Goal: Transaction & Acquisition: Purchase product/service

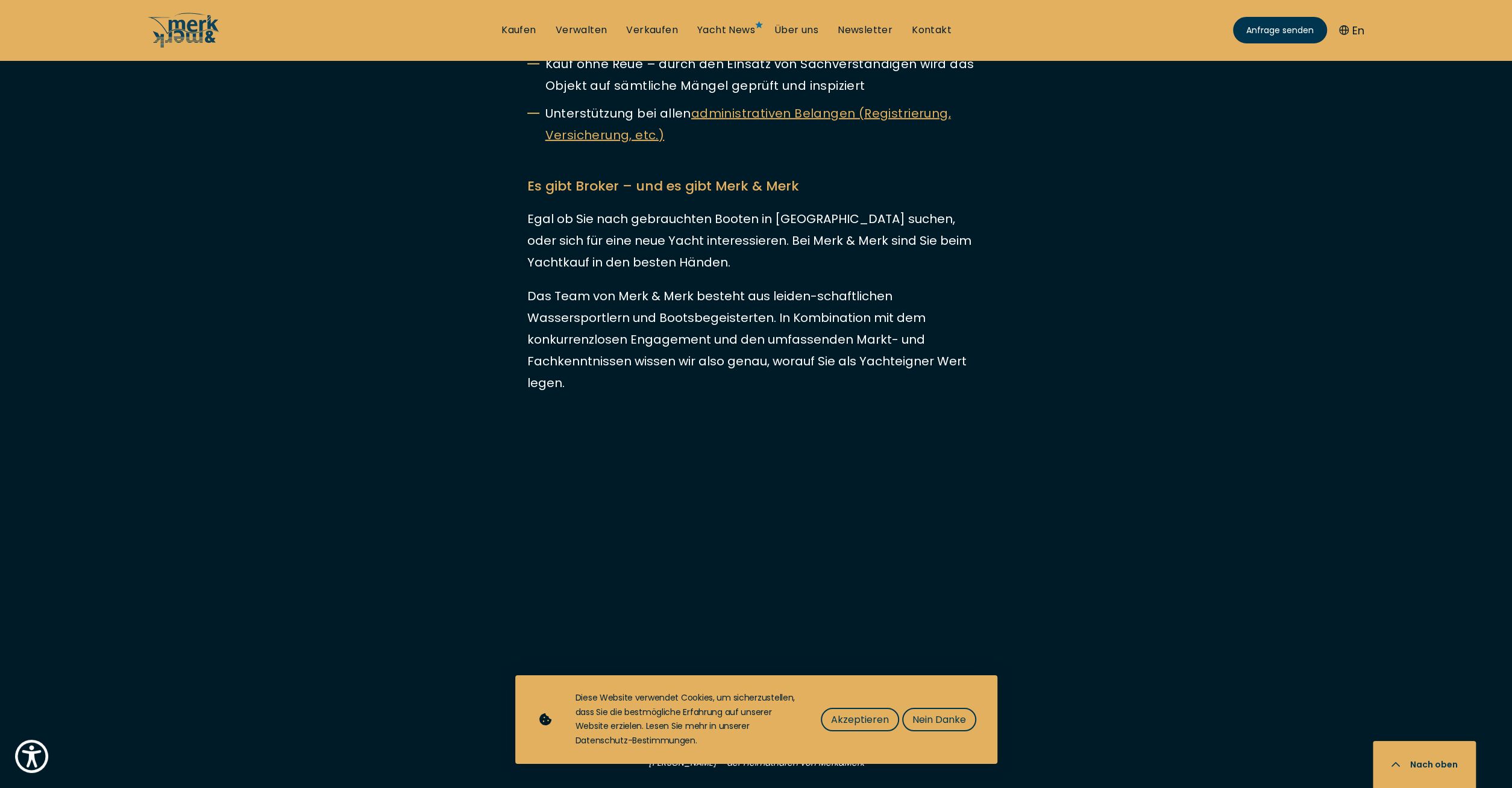
scroll to position [3605, 0]
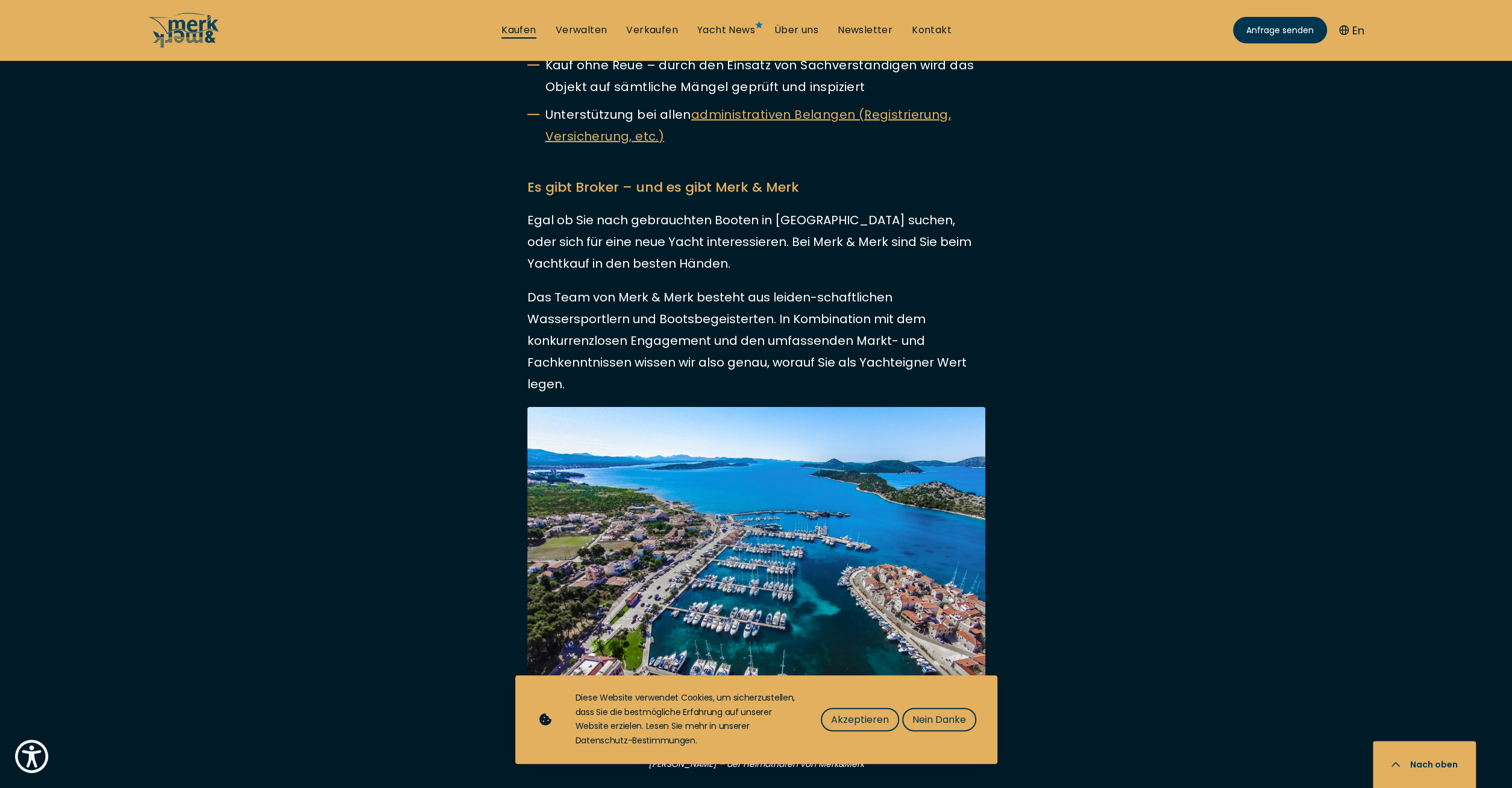
click at [525, 27] on link "Kaufen" at bounding box center [518, 30] width 34 height 13
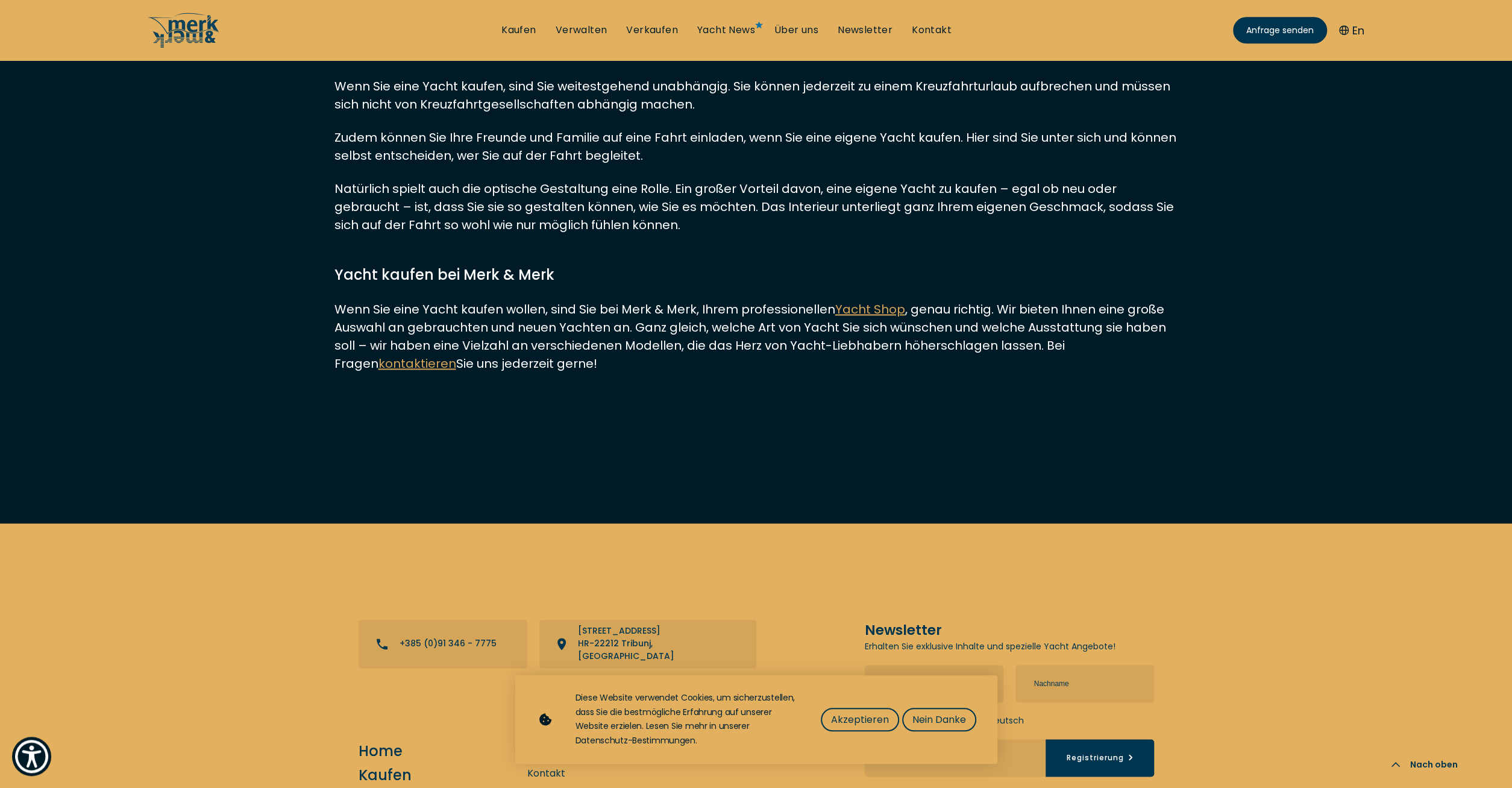
scroll to position [1690, 0]
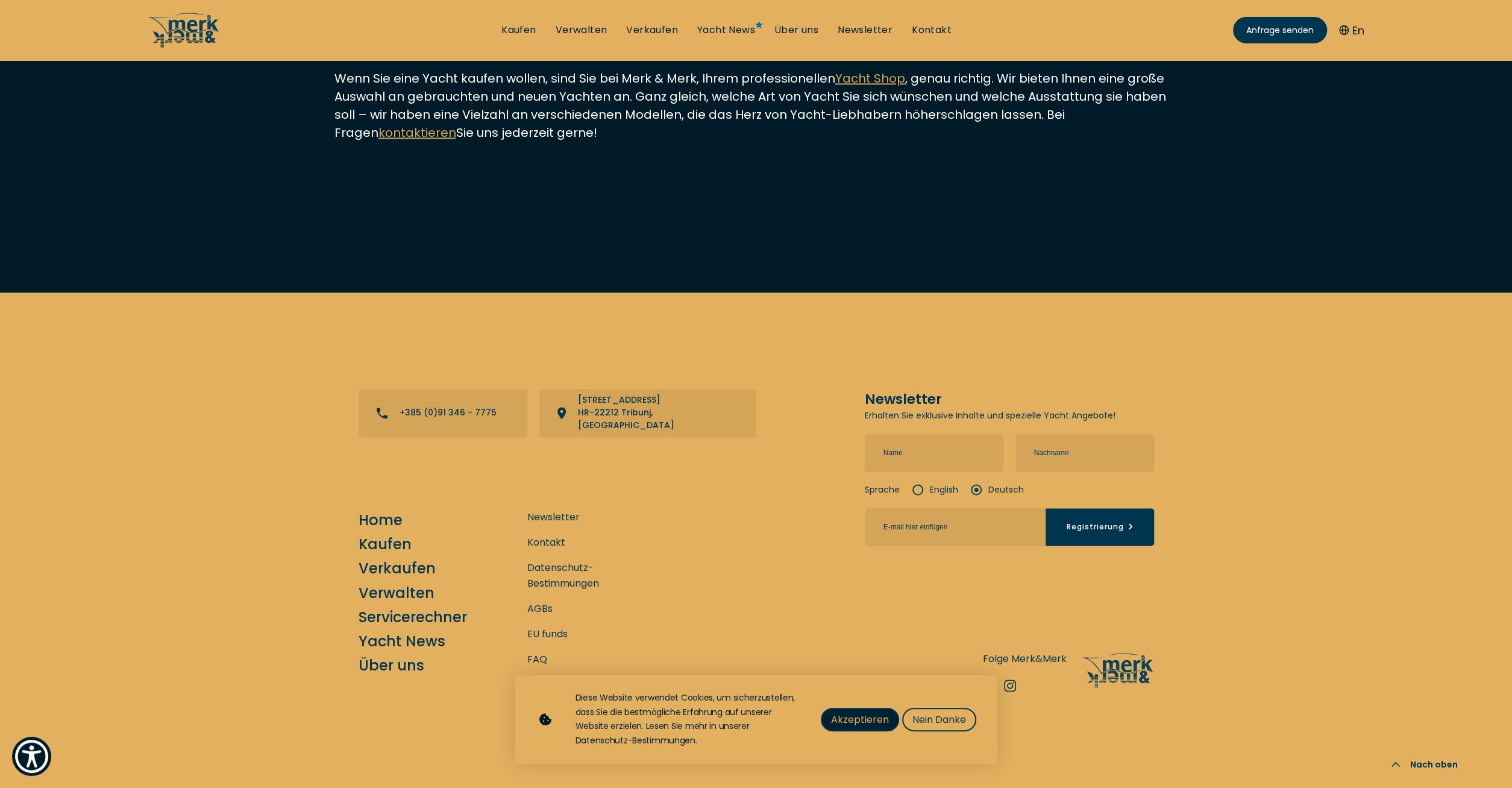
click at [880, 721] on span "Akzeptieren" at bounding box center [859, 719] width 58 height 15
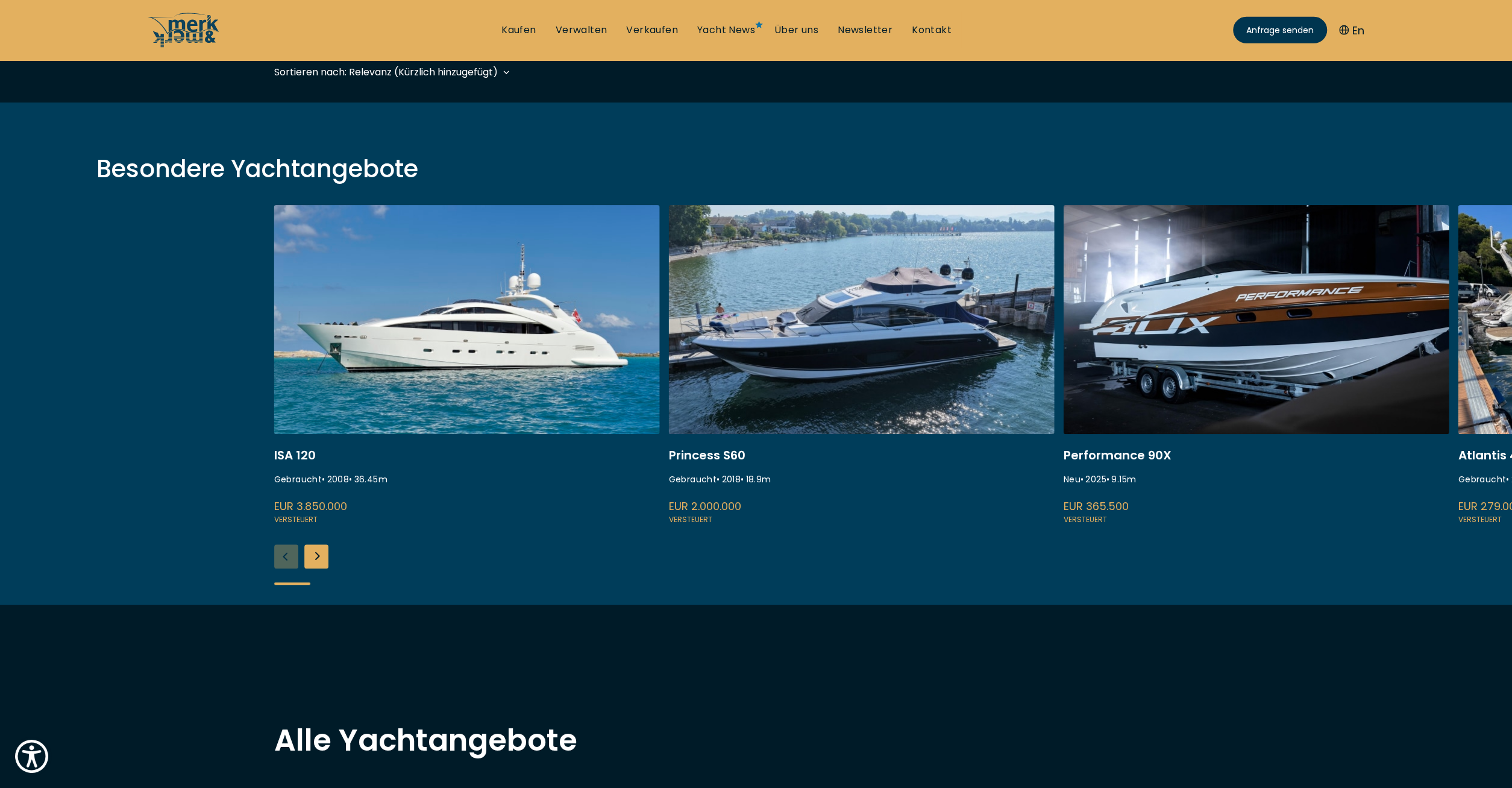
scroll to position [376, 0]
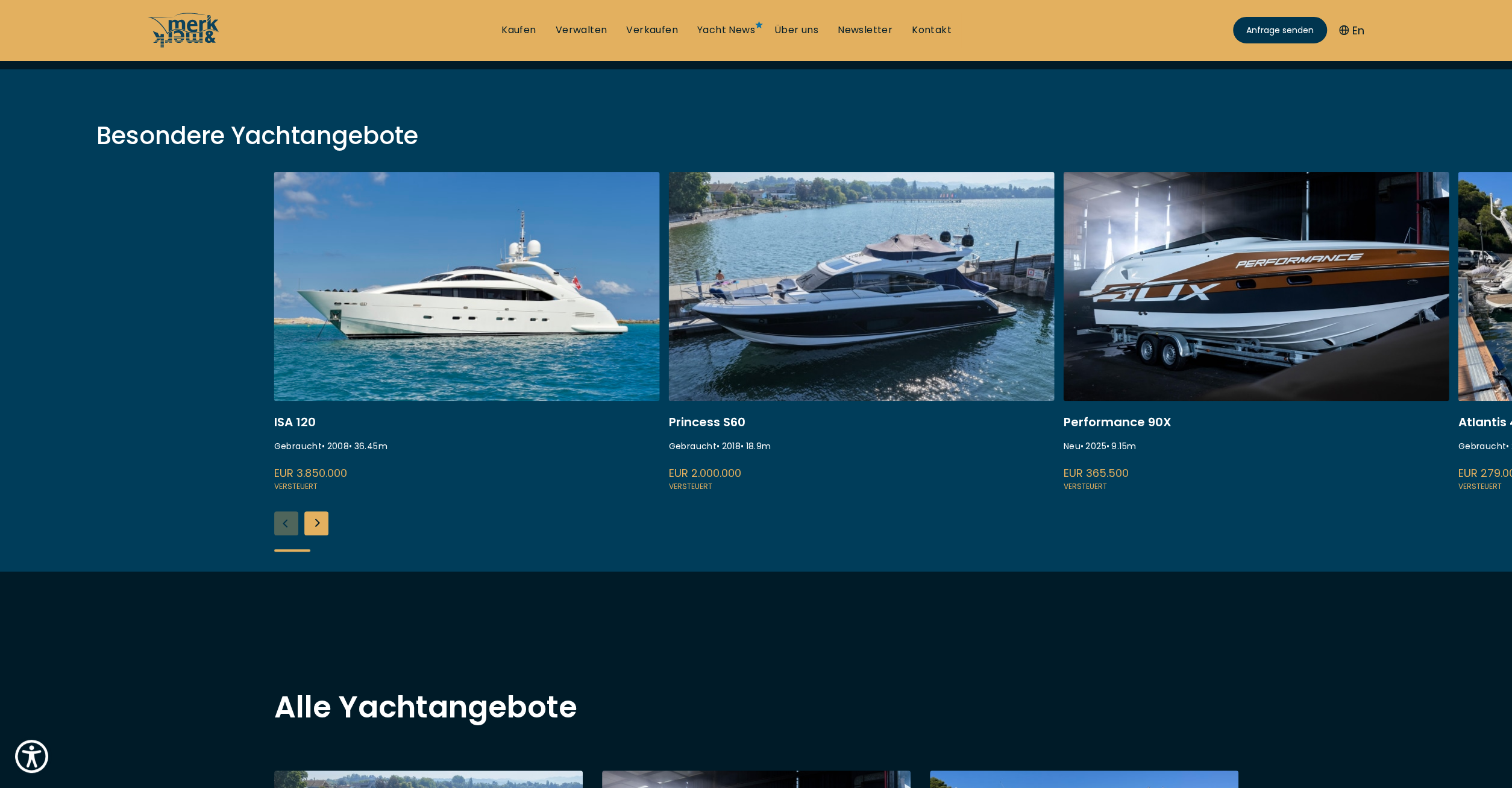
click at [443, 289] on link at bounding box center [467, 332] width 385 height 321
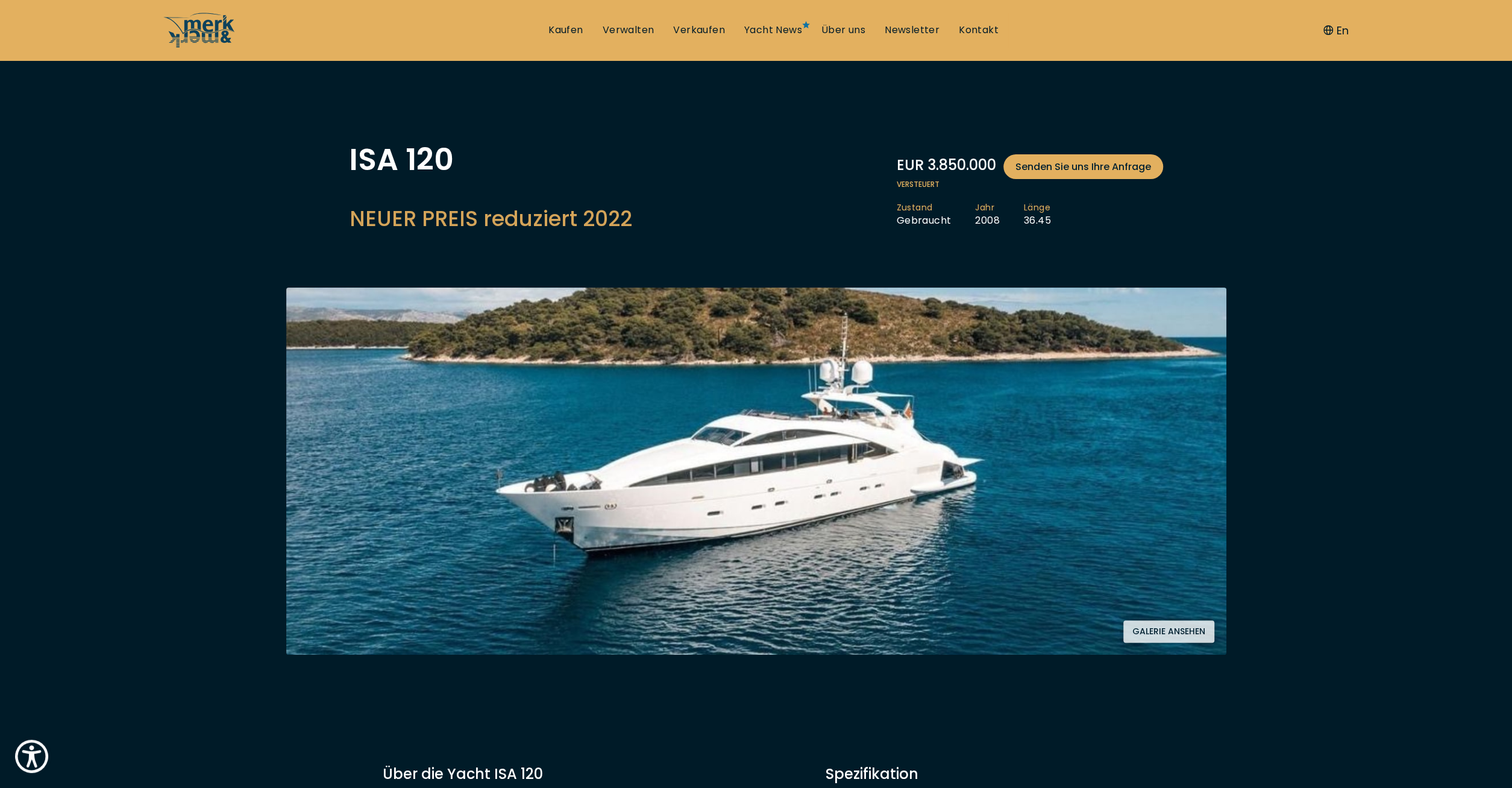
click at [1148, 632] on button "Galerie ansehen" at bounding box center [1169, 631] width 91 height 22
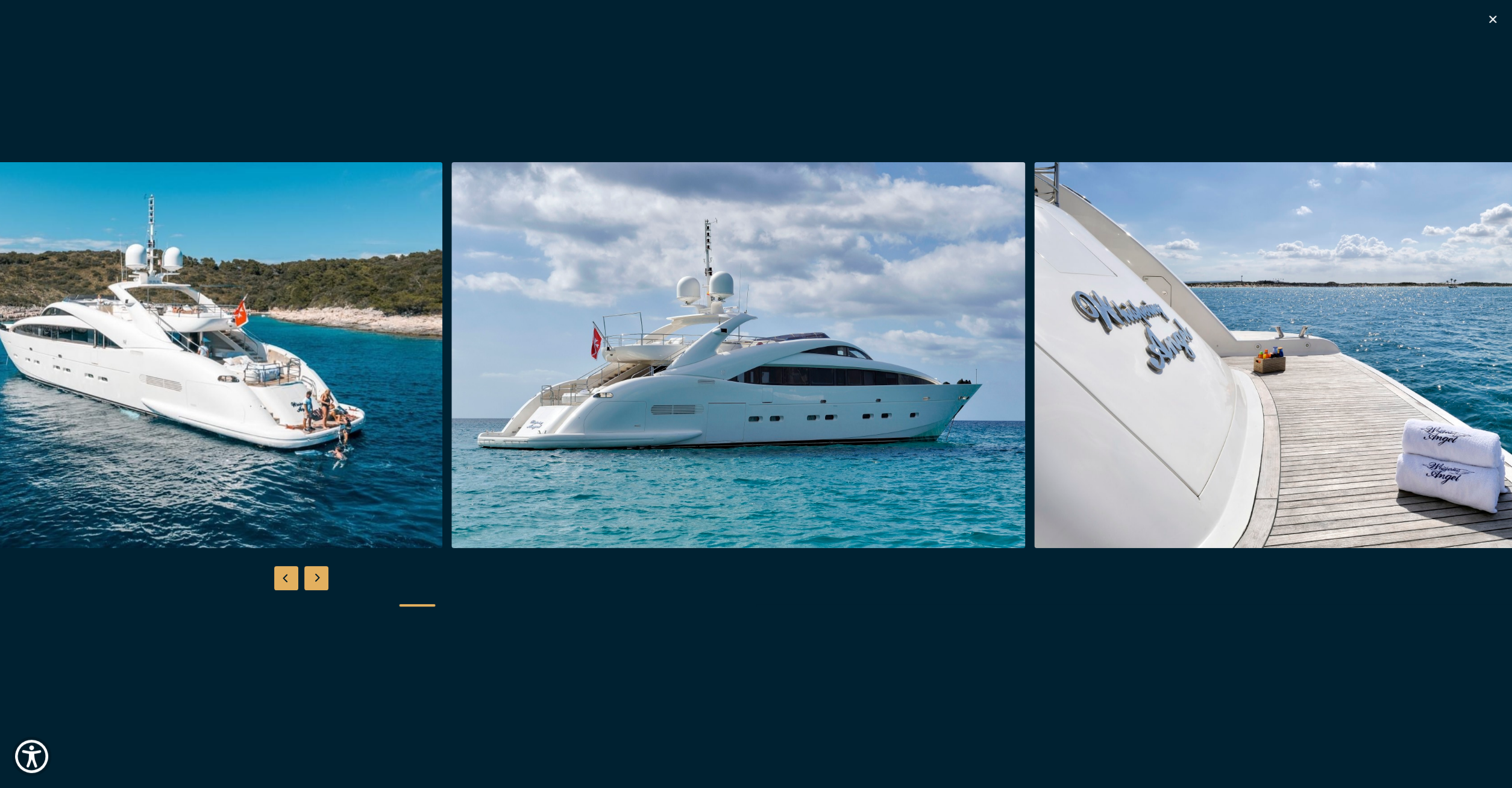
click at [779, 347] on img "button" at bounding box center [738, 354] width 574 height 386
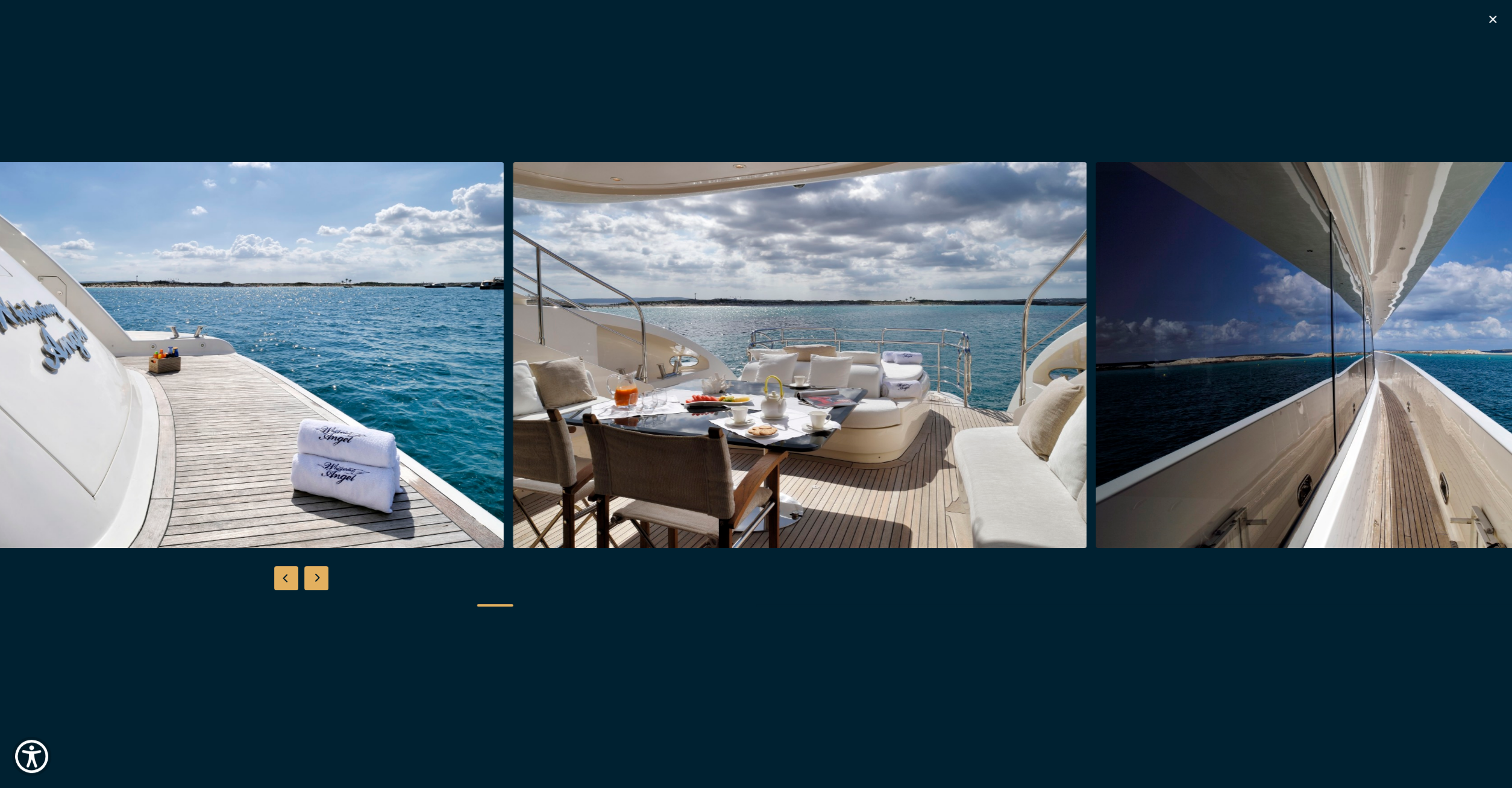
click at [308, 406] on img "button" at bounding box center [216, 354] width 574 height 386
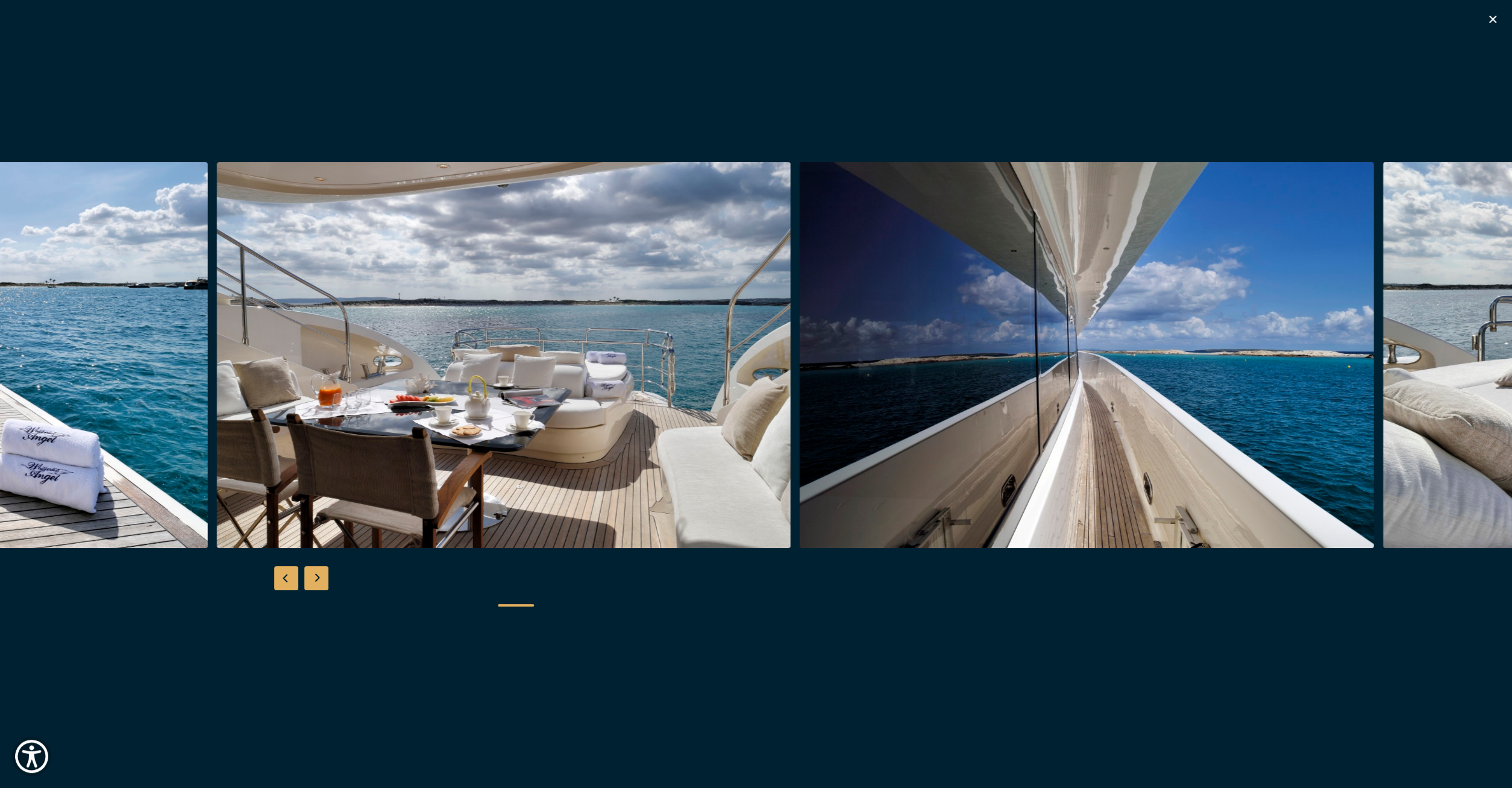
click at [528, 369] on img "button" at bounding box center [503, 354] width 574 height 386
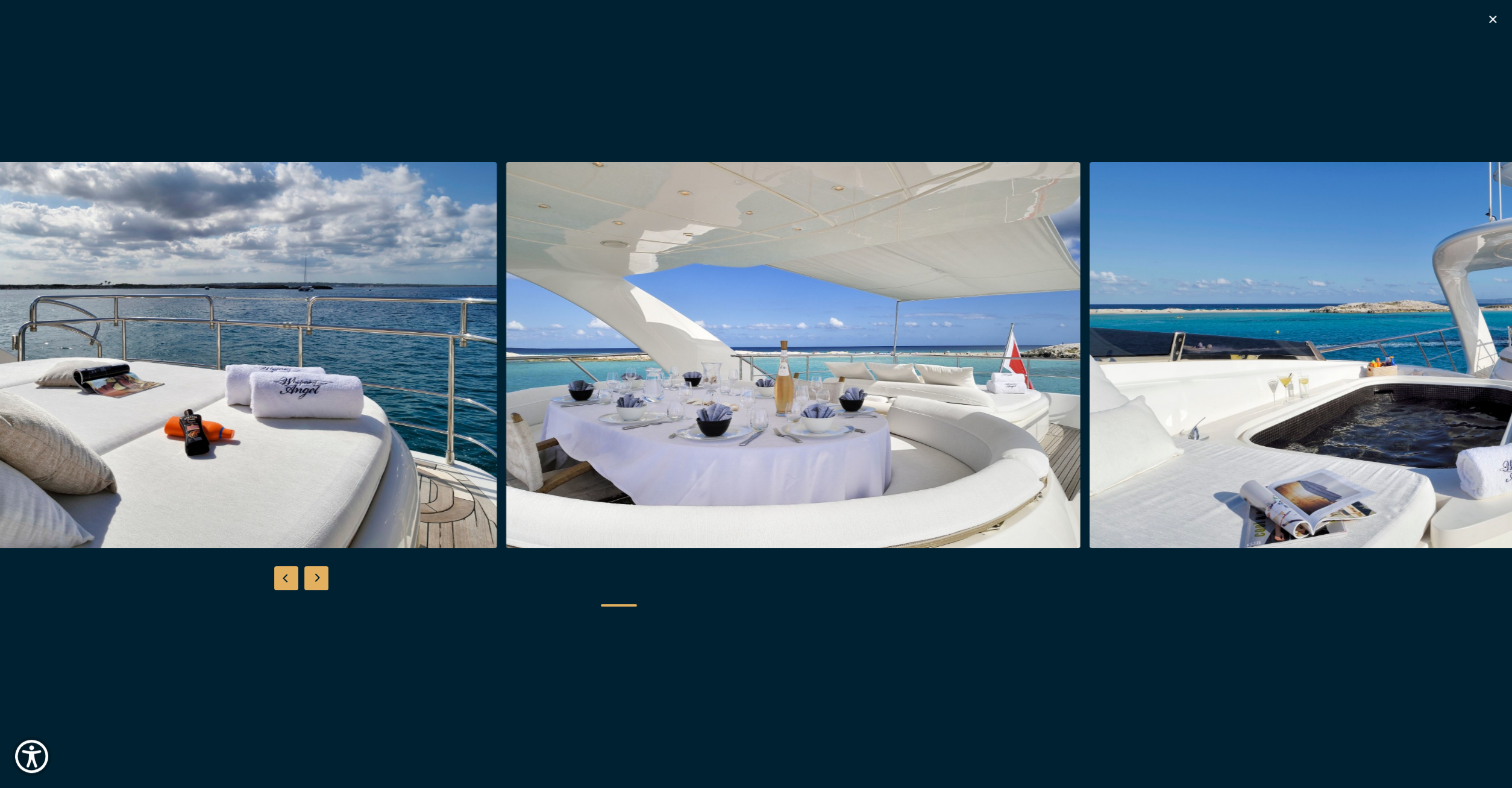
click at [402, 393] on div at bounding box center [214, 354] width 583 height 386
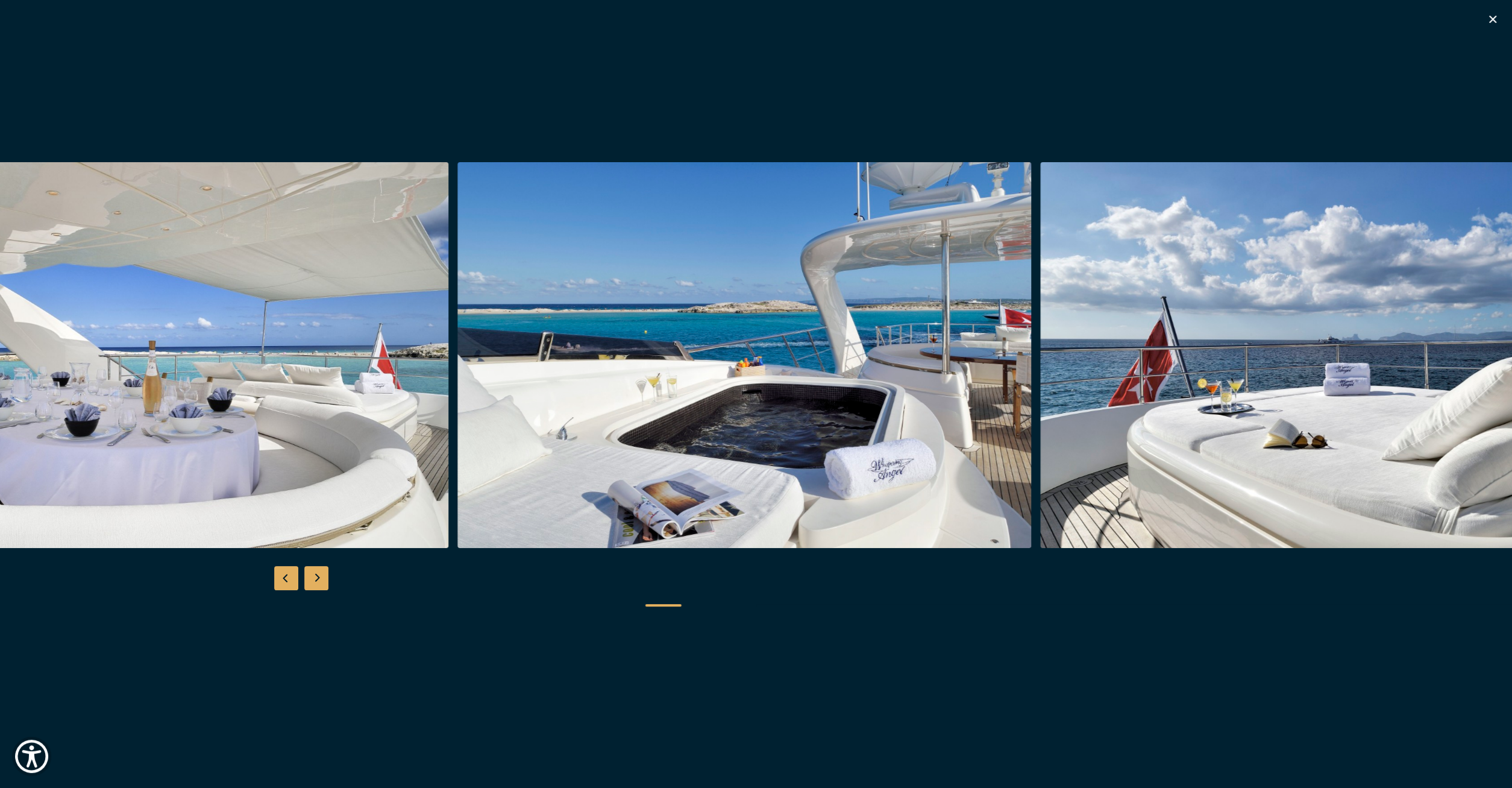
click at [538, 376] on img "button" at bounding box center [744, 354] width 574 height 386
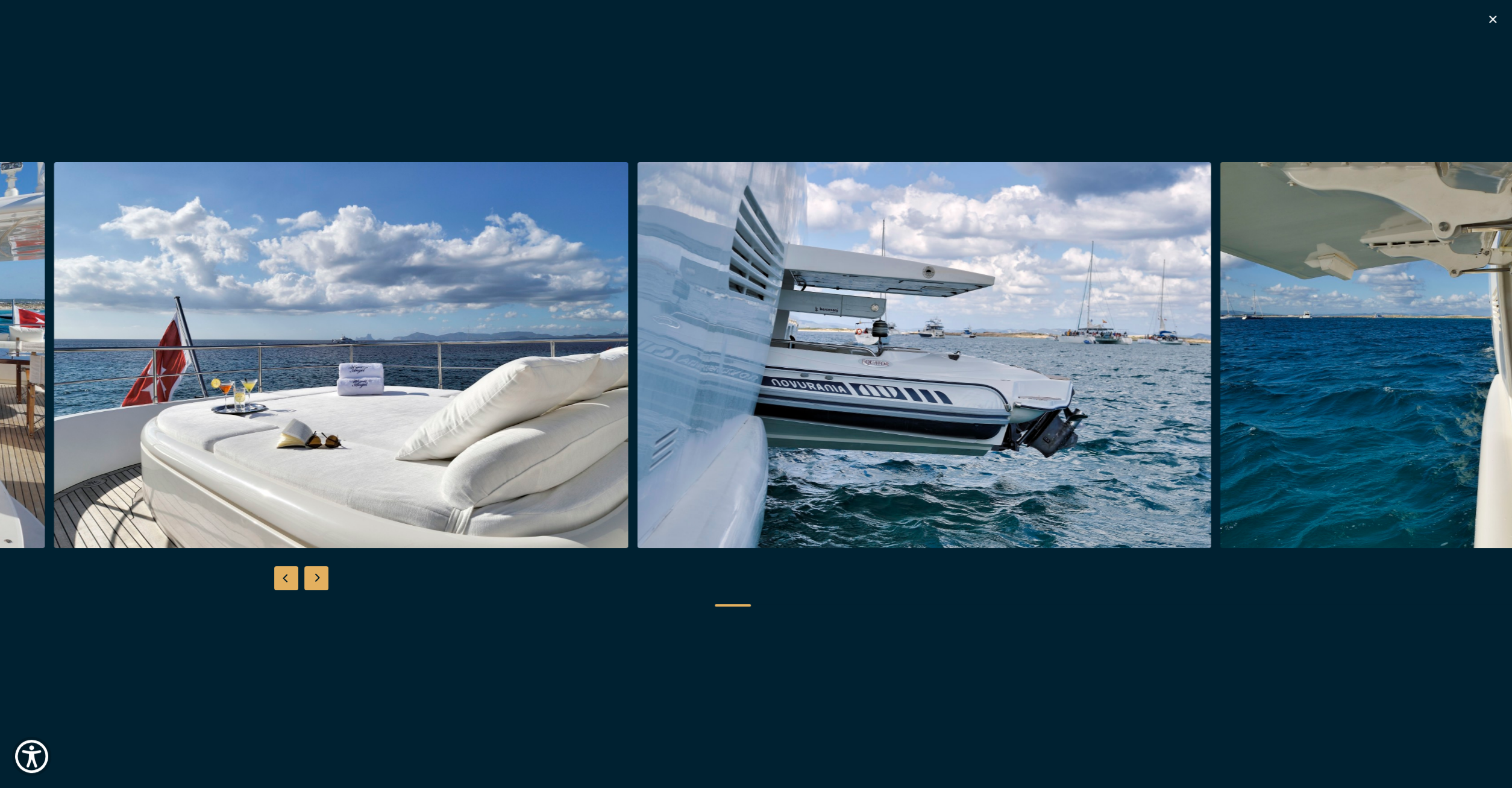
click at [637, 396] on img "button" at bounding box center [924, 354] width 574 height 386
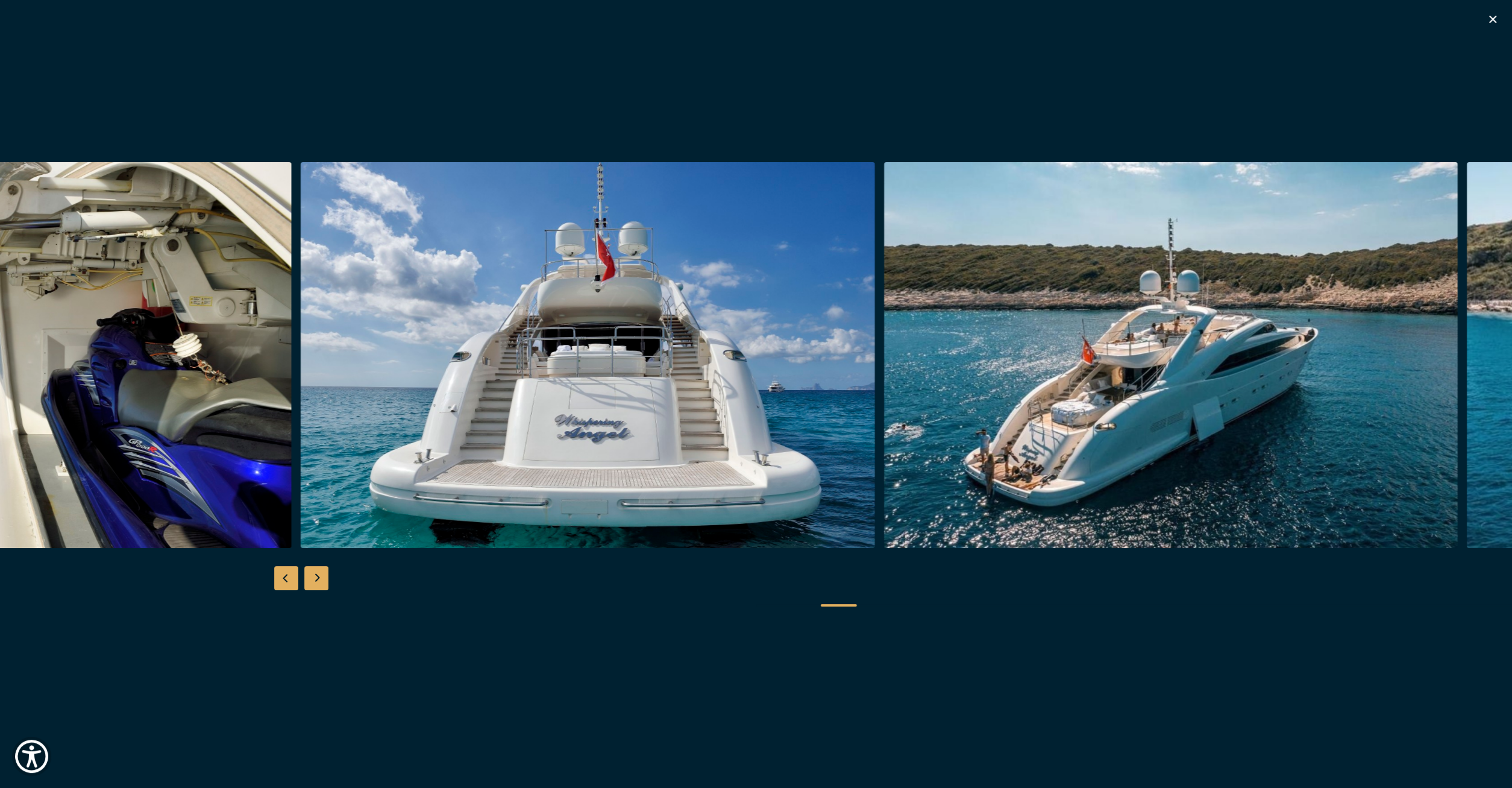
click at [400, 415] on img "button" at bounding box center [588, 354] width 574 height 386
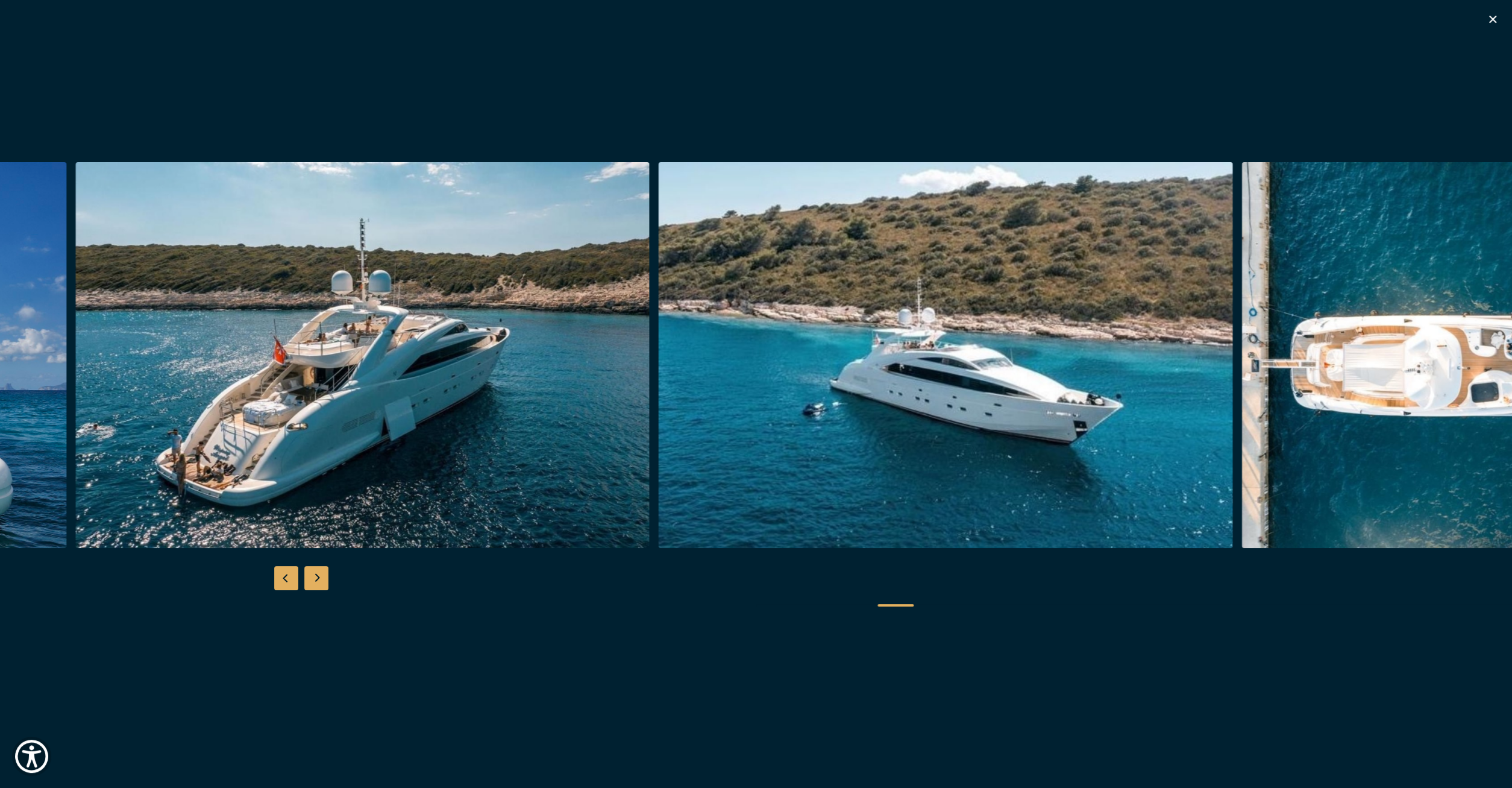
click at [720, 367] on img "button" at bounding box center [945, 354] width 574 height 386
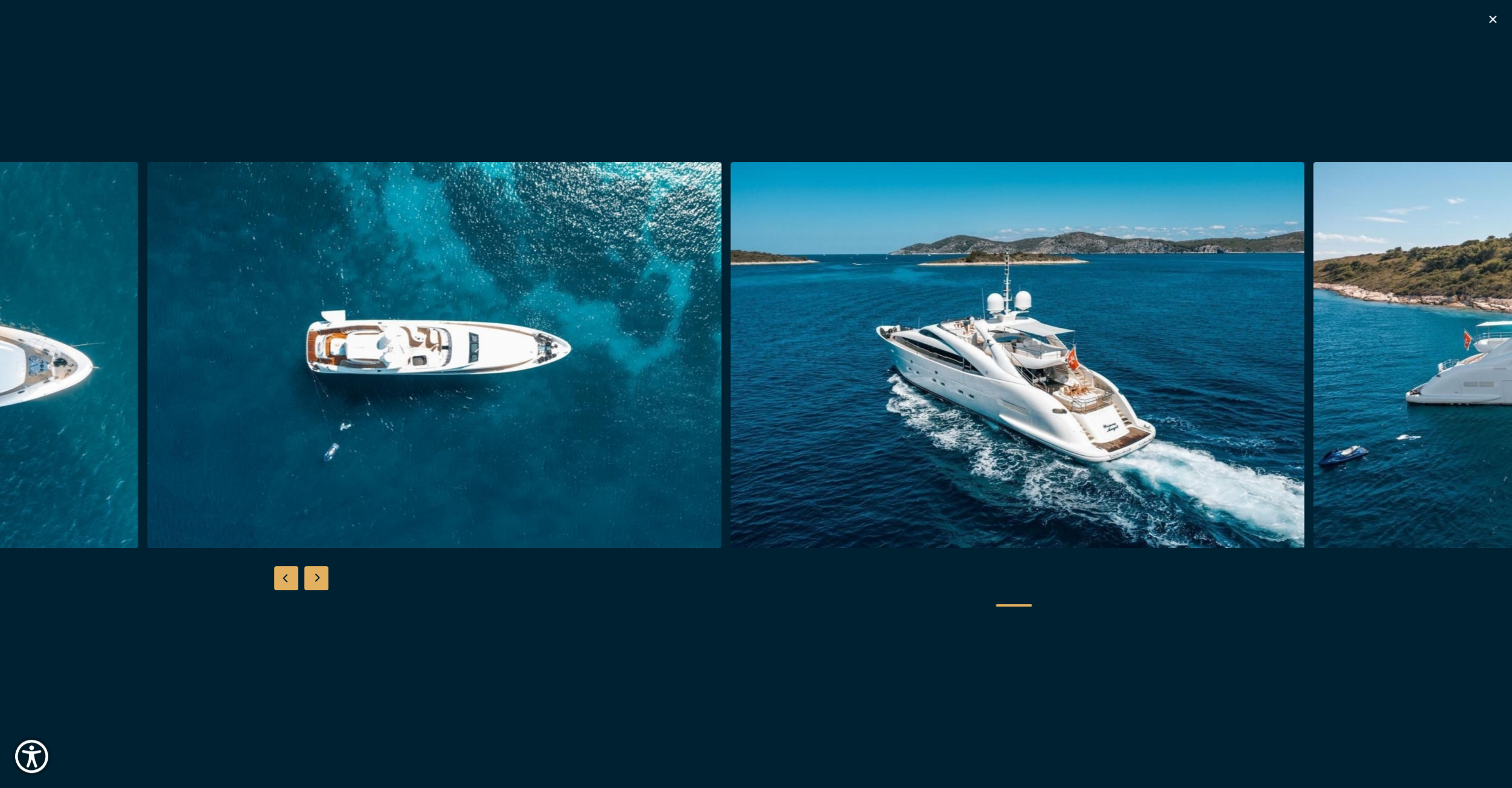
click at [754, 320] on img "button" at bounding box center [1017, 354] width 574 height 386
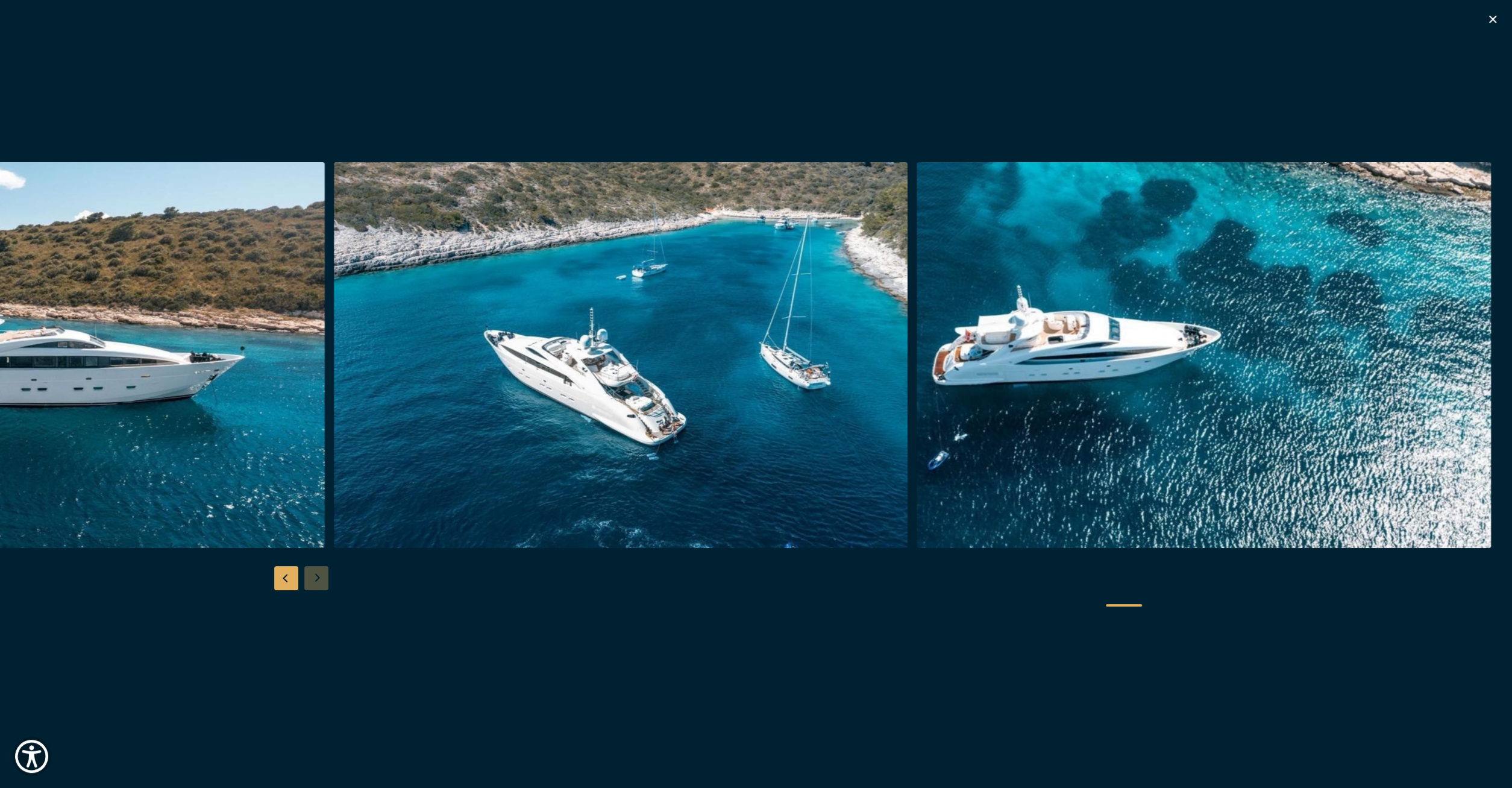
click at [1496, 18] on icon "button" at bounding box center [1492, 20] width 14 height 14
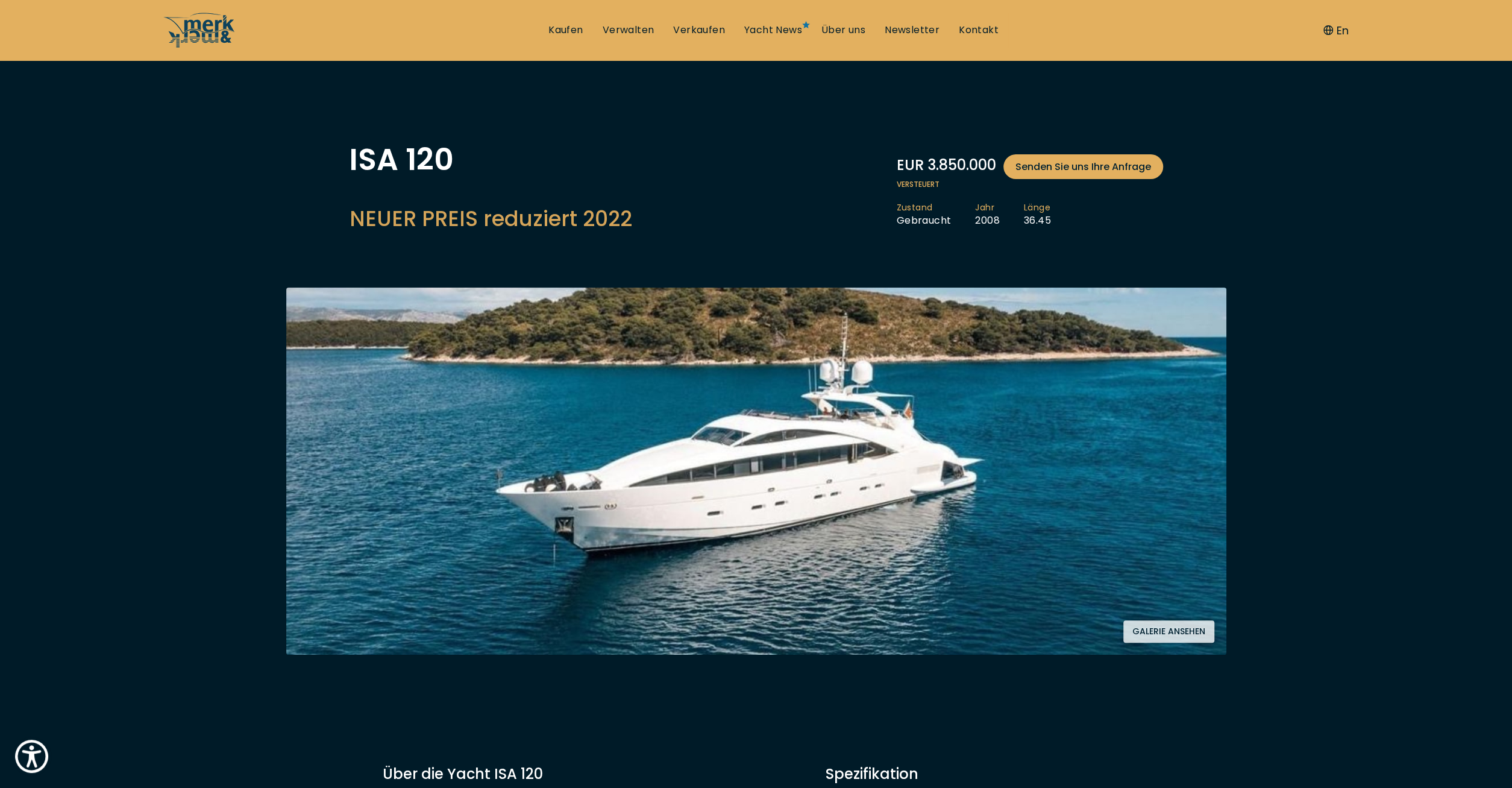
scroll to position [376, 0]
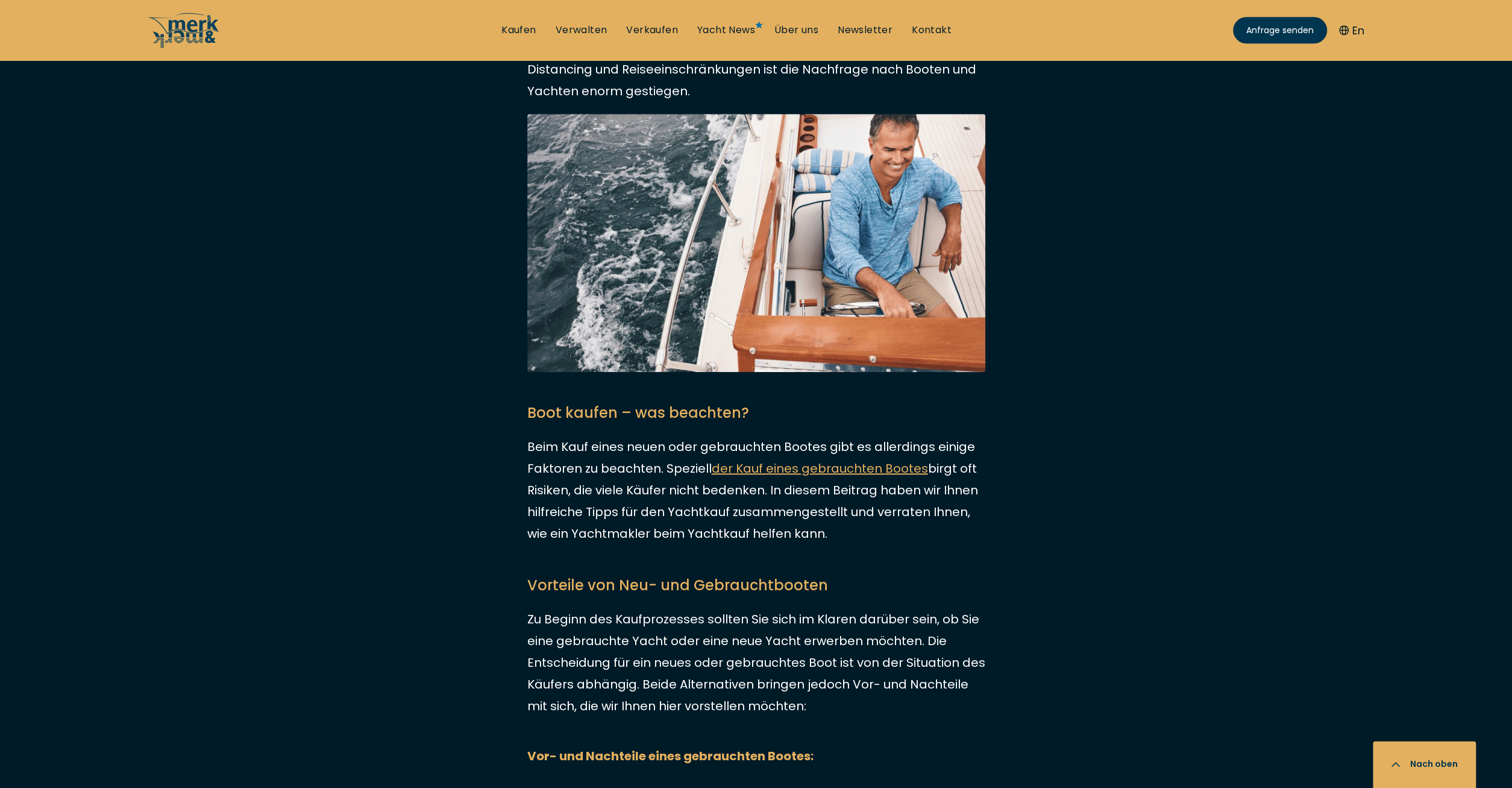
scroll to position [1442, 0]
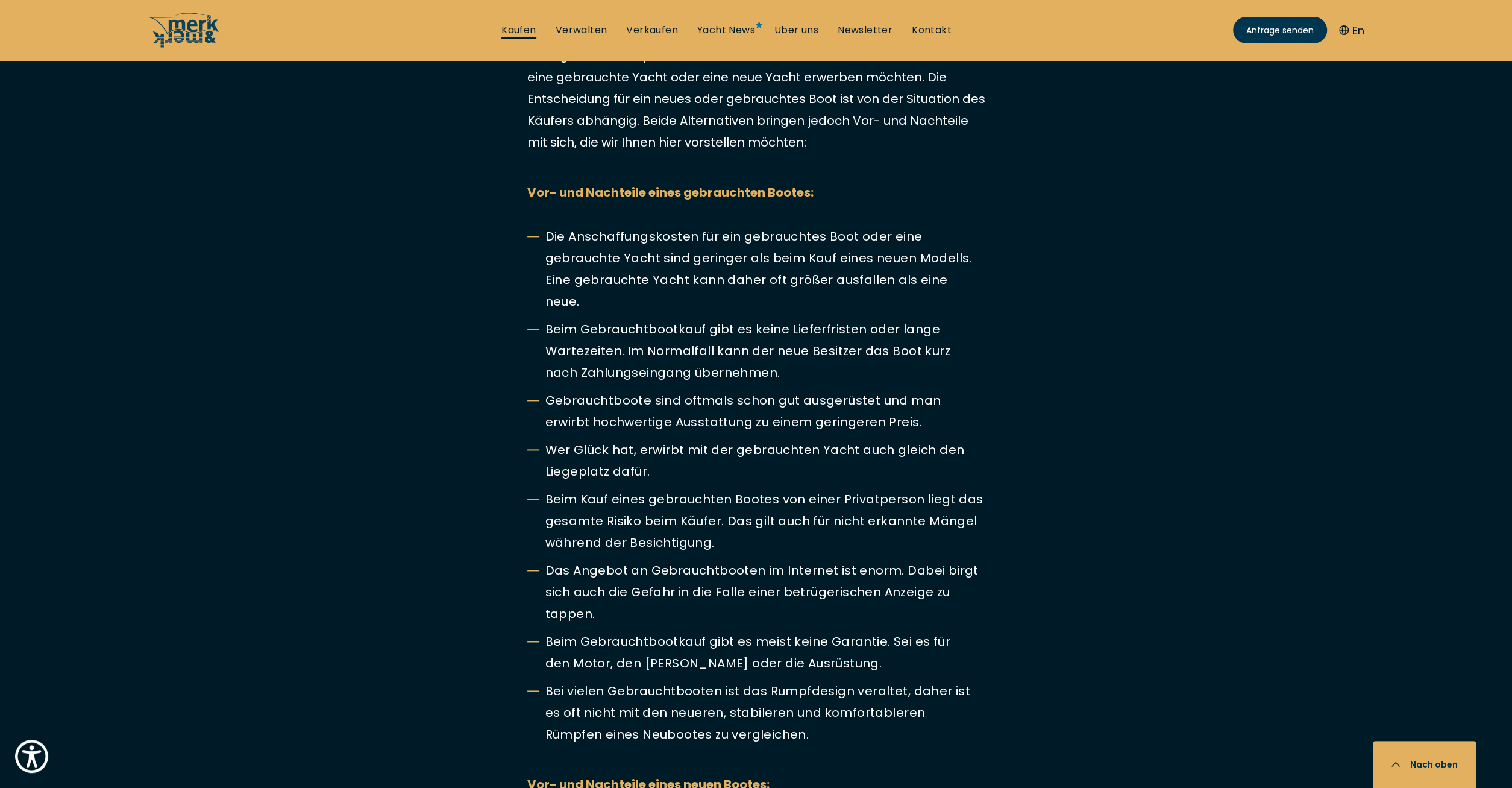
click at [522, 27] on link "Kaufen" at bounding box center [518, 30] width 34 height 13
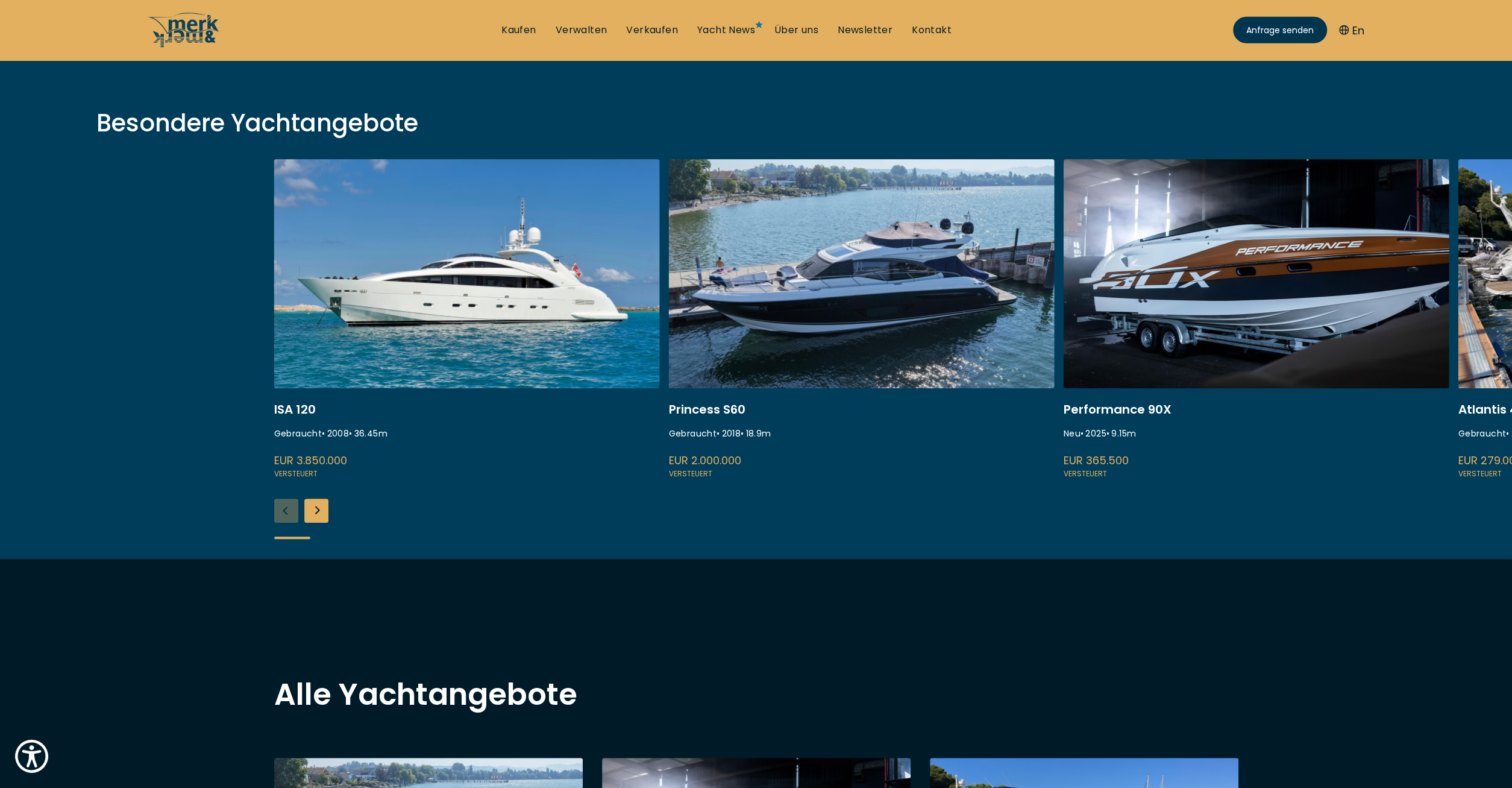
scroll to position [439, 0]
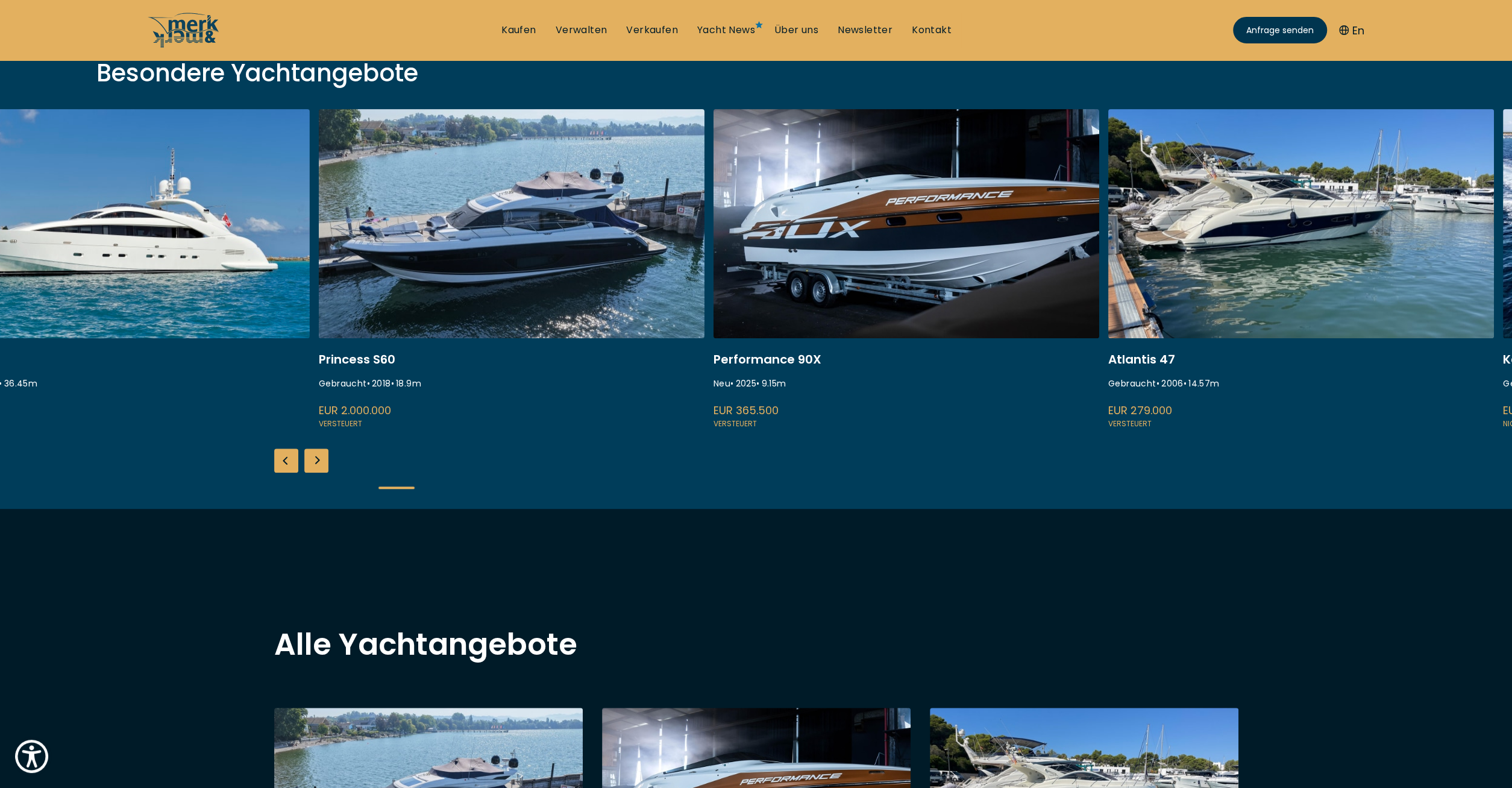
click at [384, 257] on link at bounding box center [511, 270] width 385 height 321
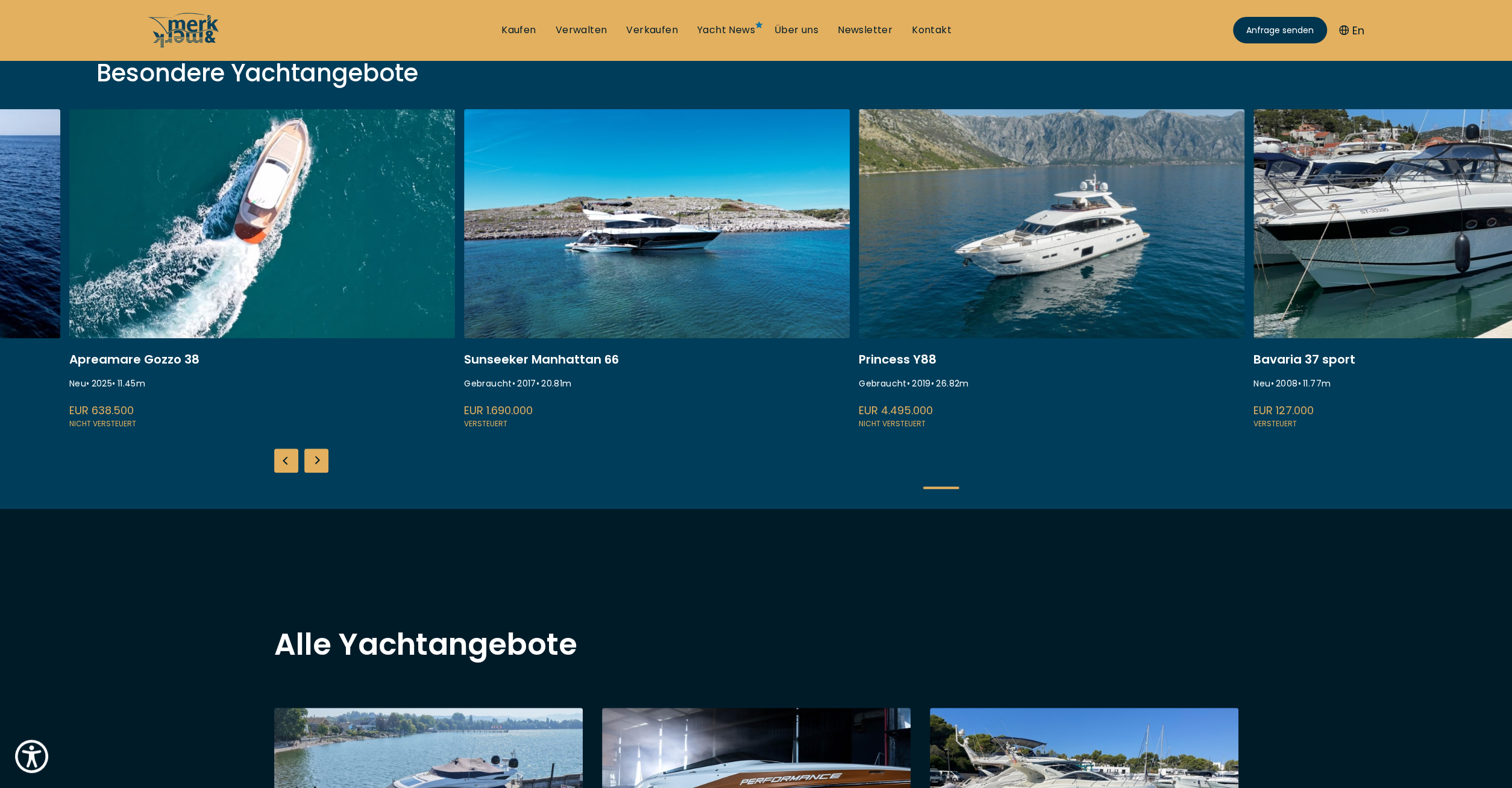
click at [1088, 224] on link at bounding box center [1051, 270] width 385 height 321
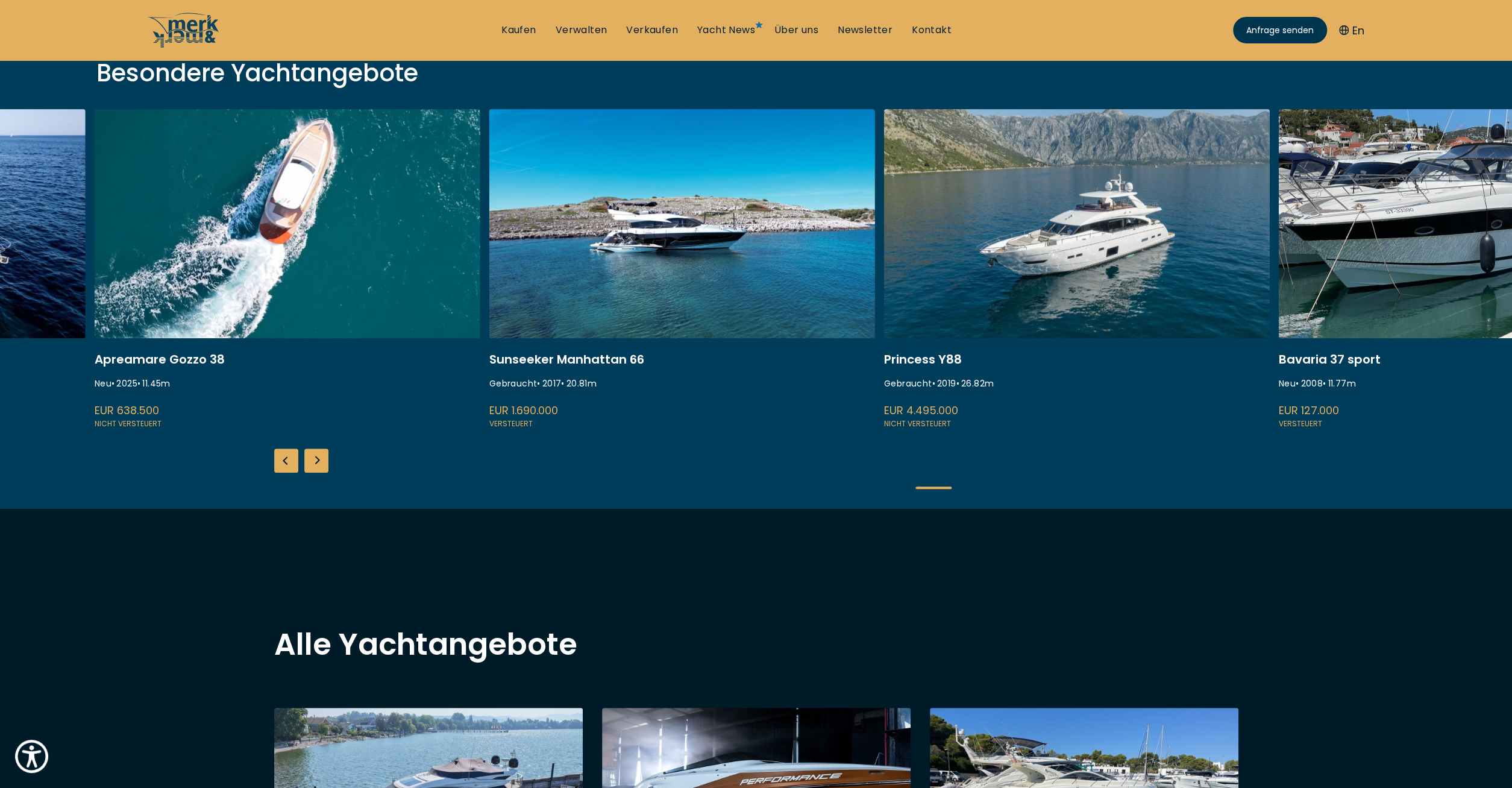
click at [1045, 231] on link at bounding box center [1076, 270] width 385 height 321
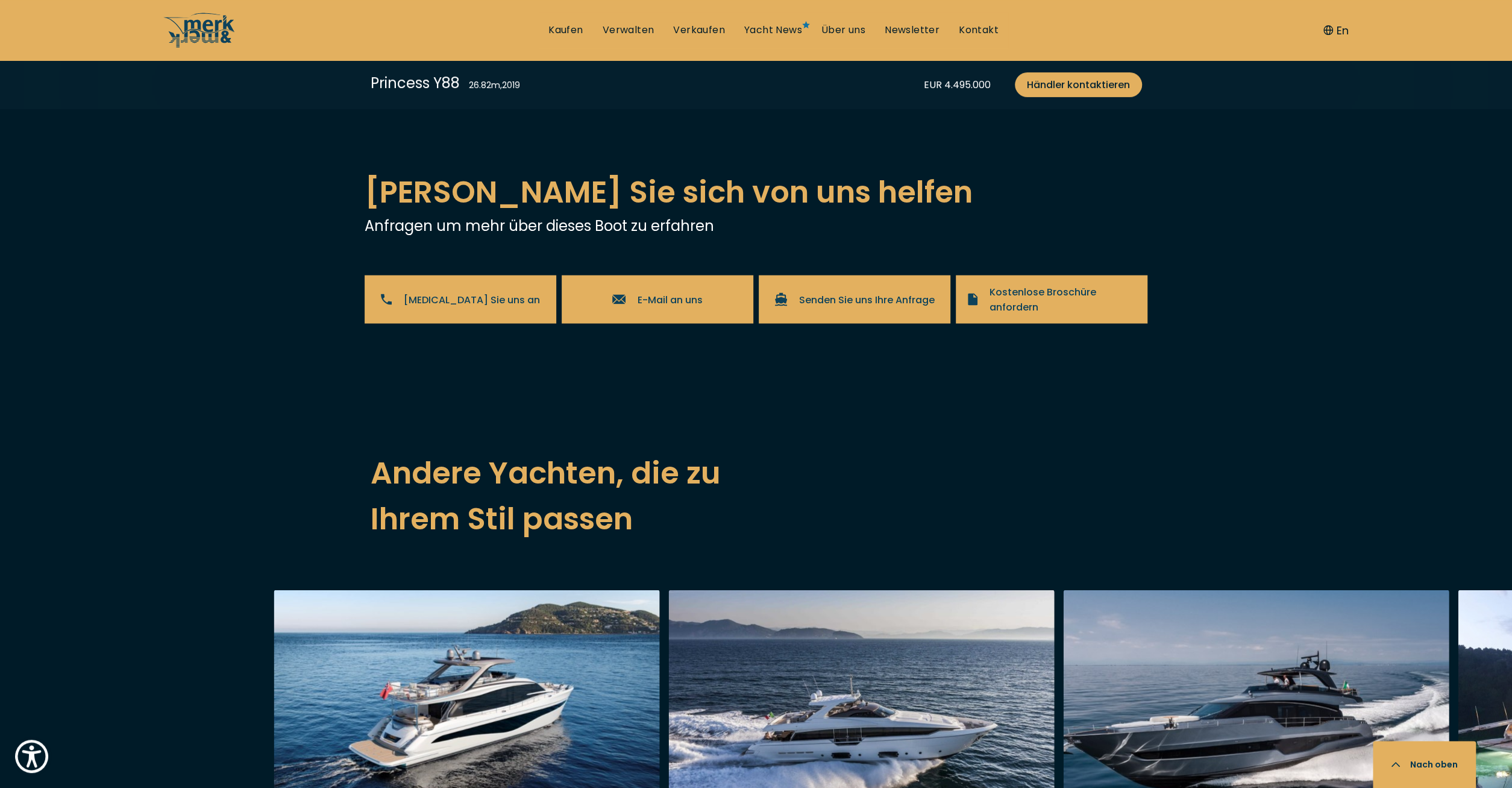
scroll to position [2131, 0]
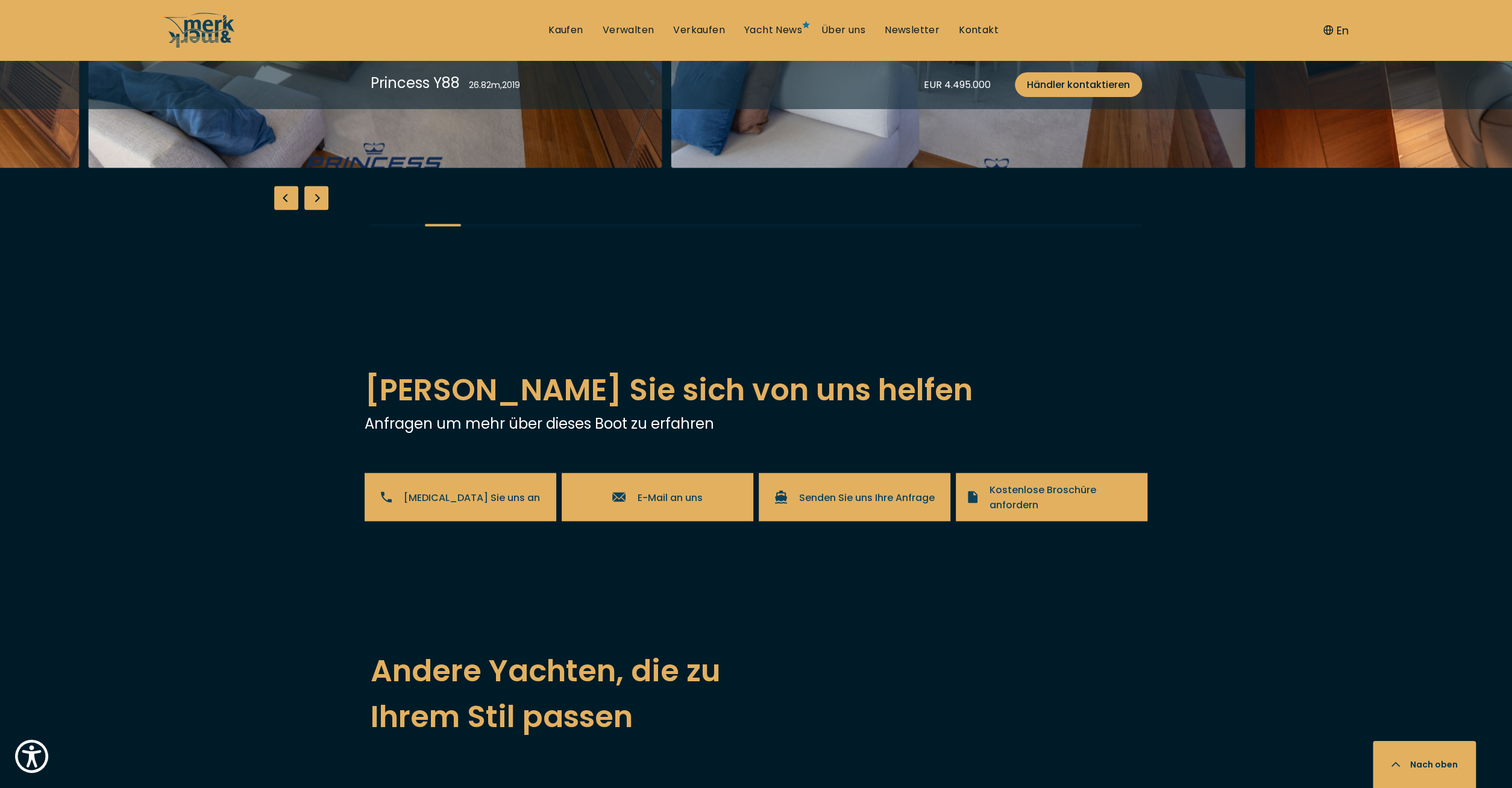
scroll to position [1943, 0]
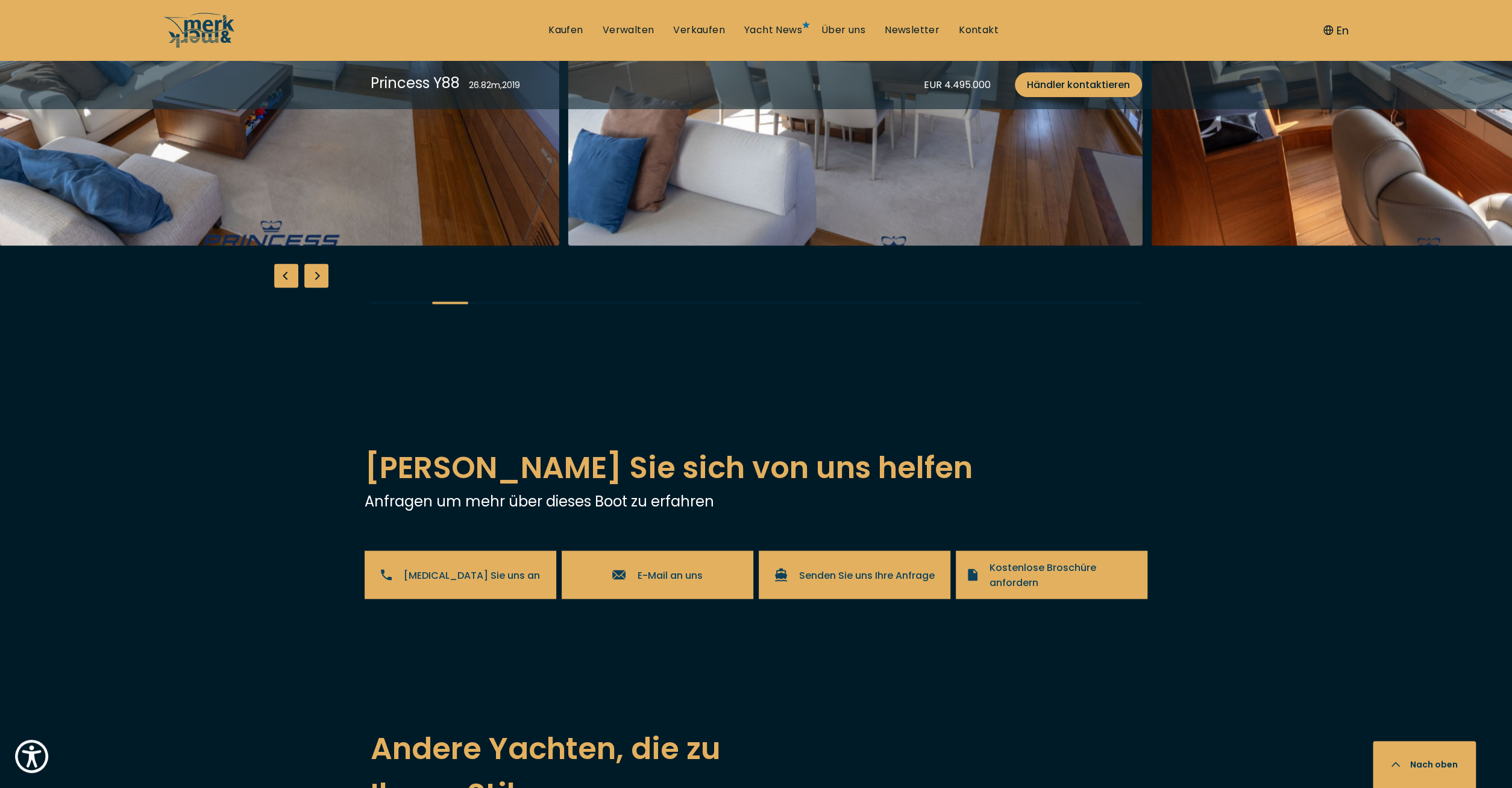
click at [782, 245] on img "button" at bounding box center [855, 52] width 574 height 386
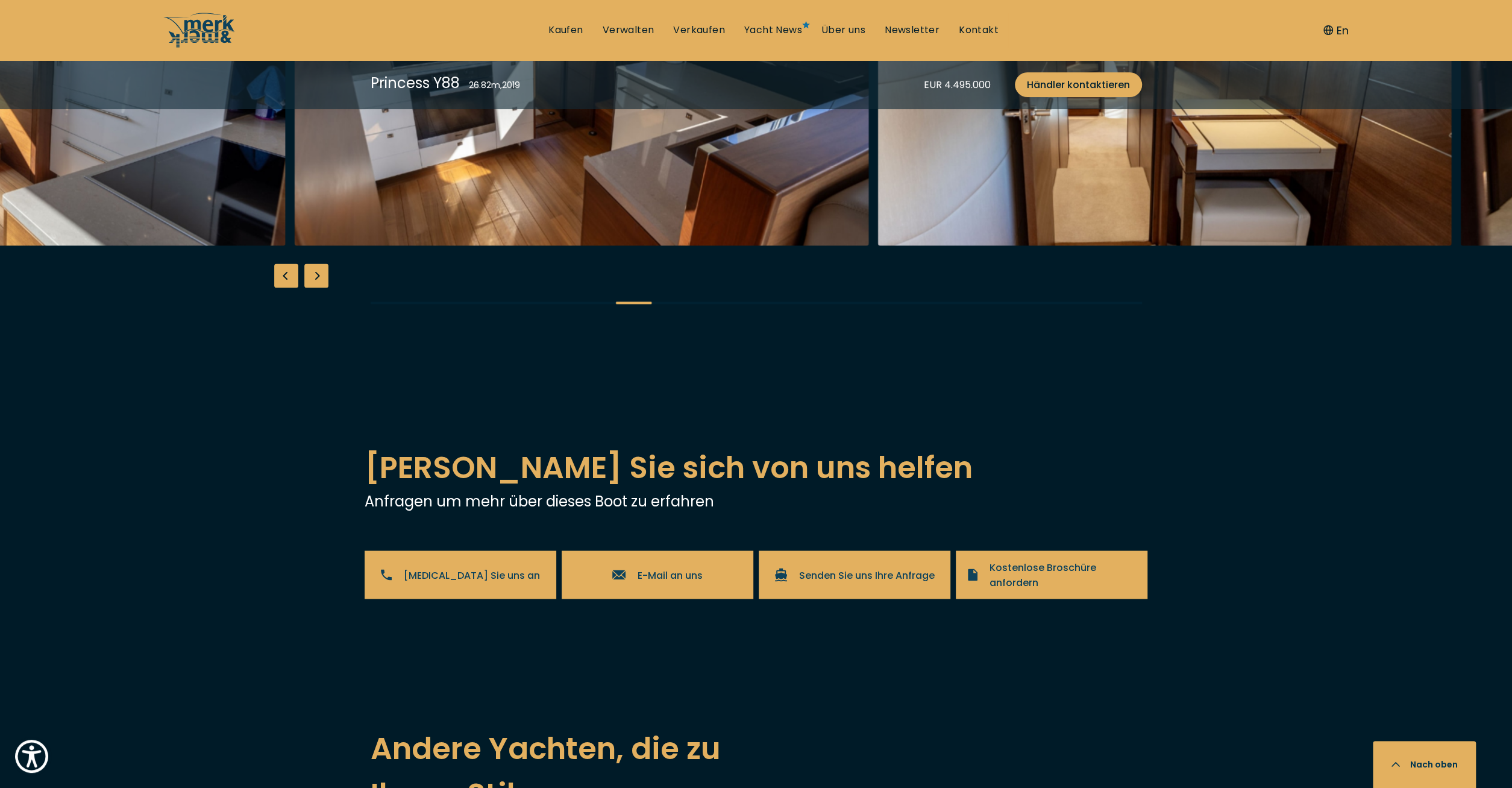
click at [878, 245] on img "button" at bounding box center [1164, 52] width 574 height 386
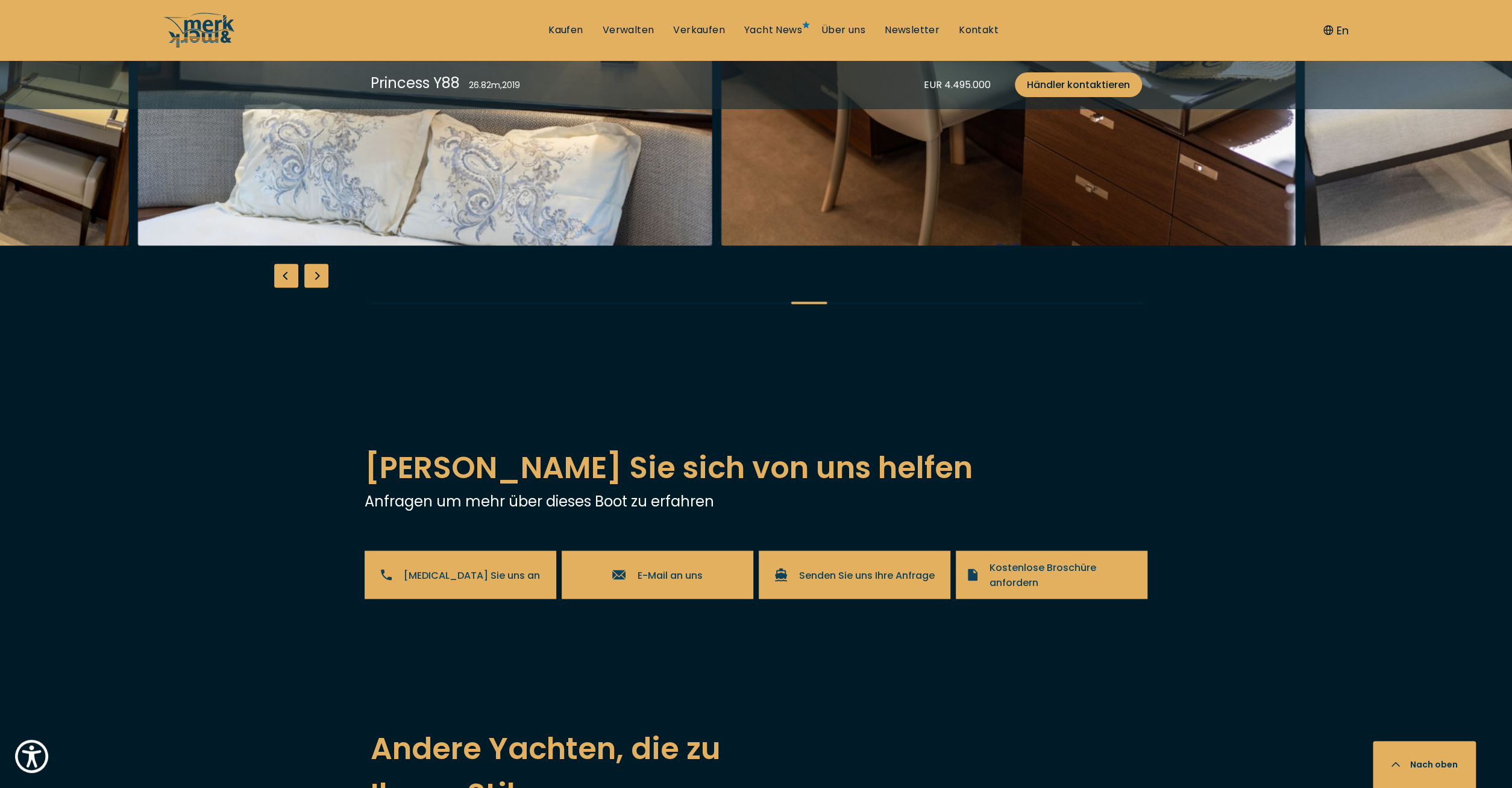
click at [722, 245] on img "button" at bounding box center [1008, 52] width 574 height 386
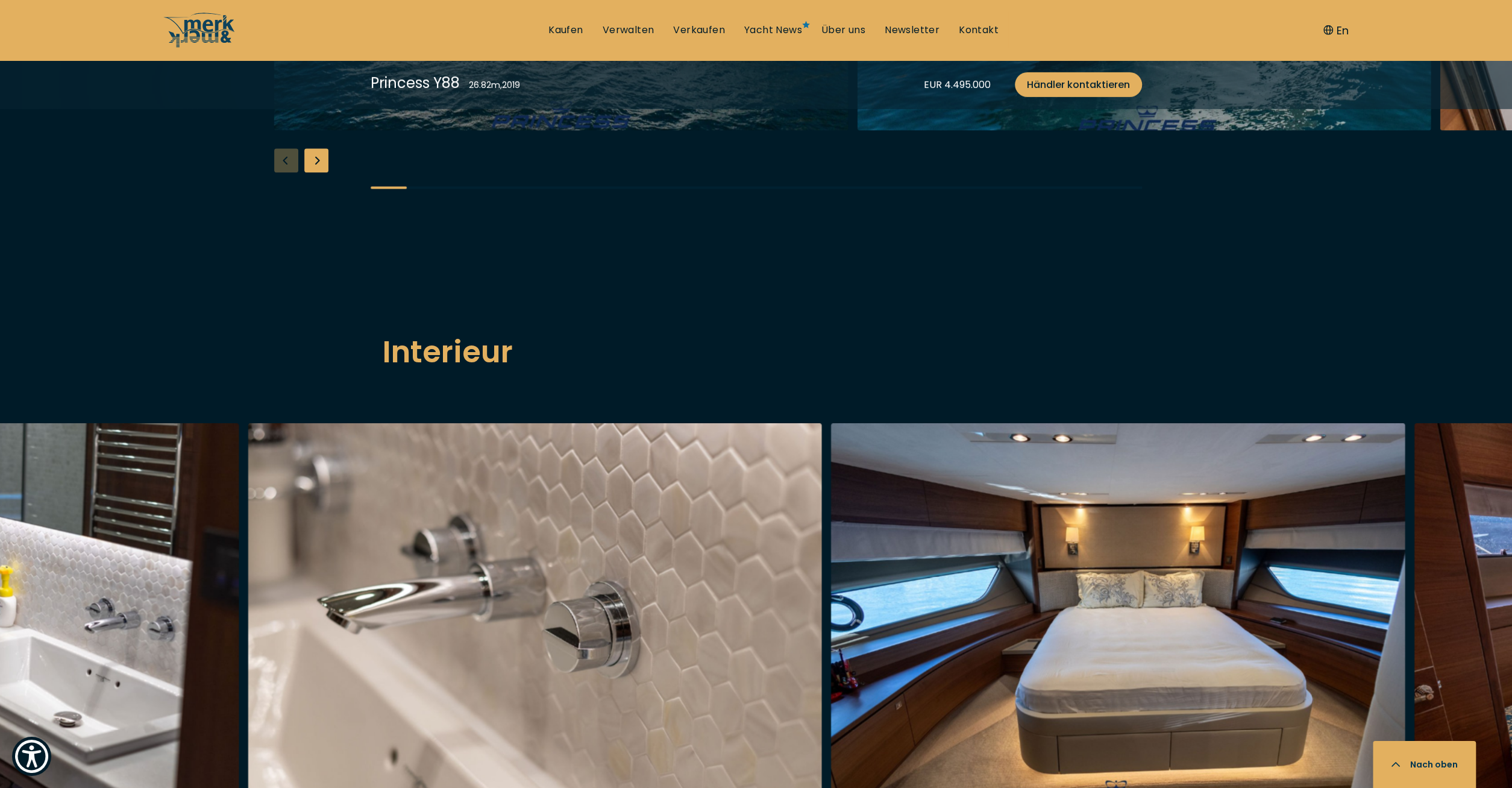
scroll to position [1317, 0]
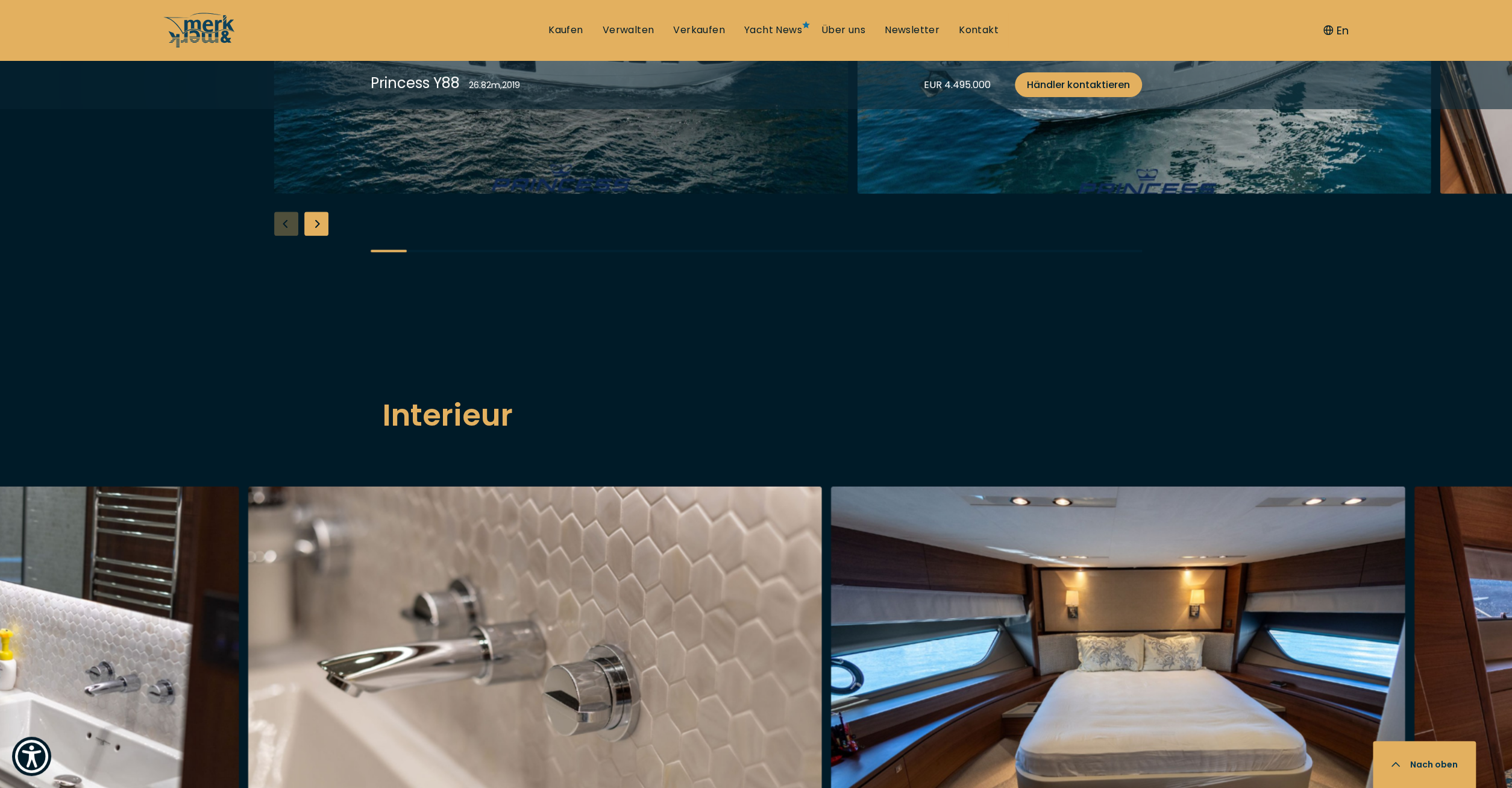
click at [642, 194] on img "button" at bounding box center [561, 0] width 574 height 386
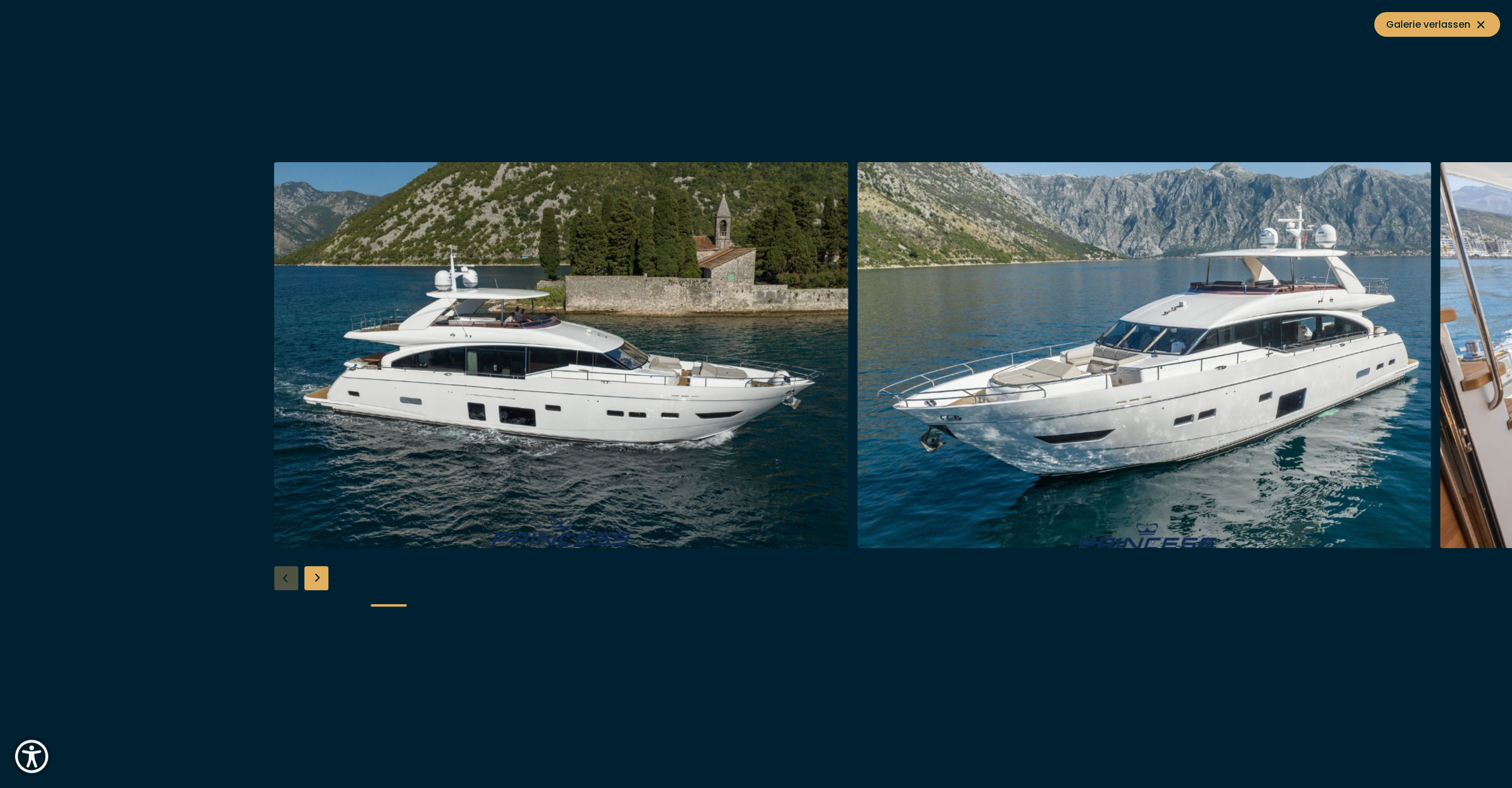
click at [327, 573] on div "Next slide" at bounding box center [316, 578] width 24 height 24
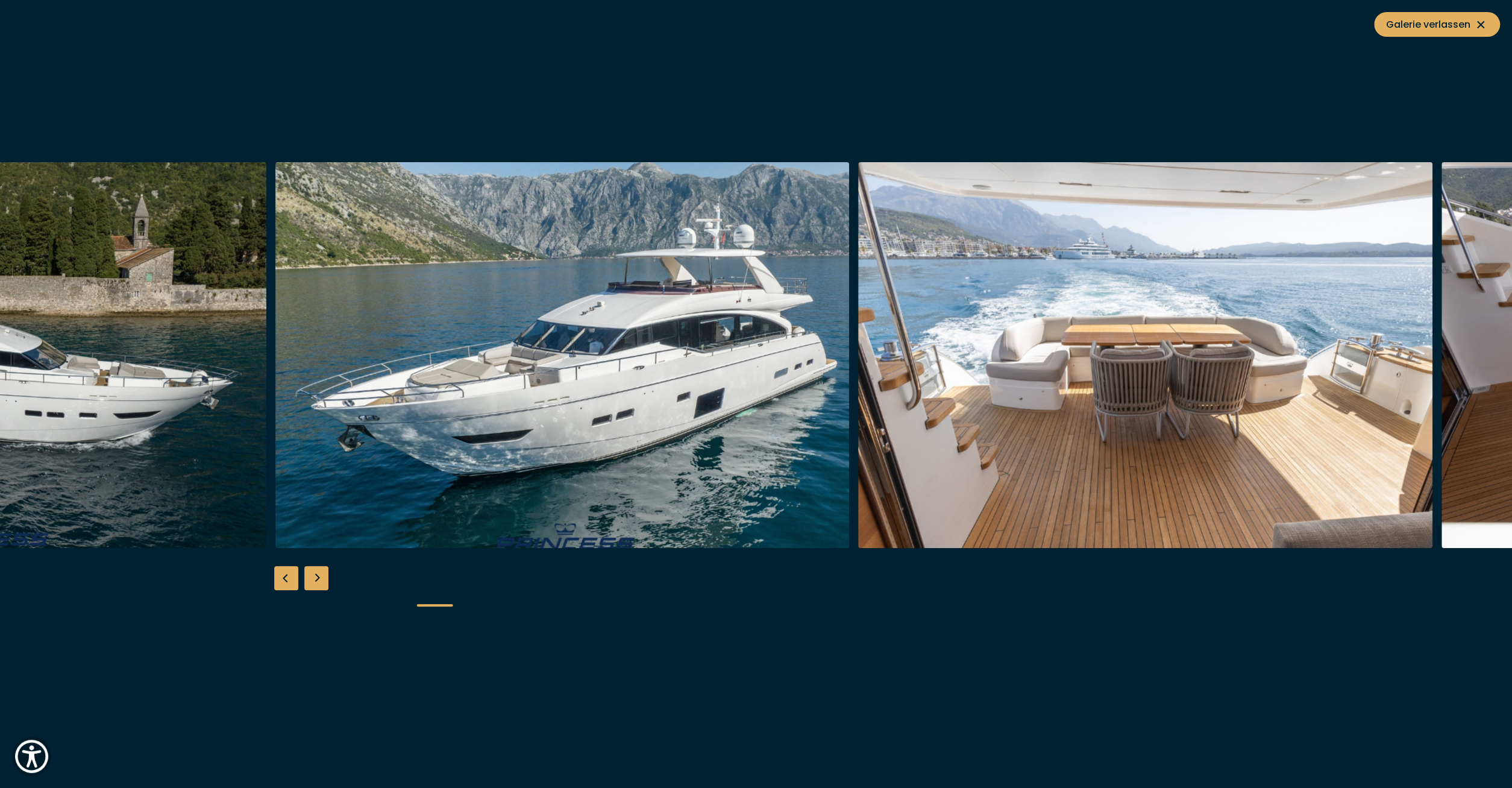
click at [326, 581] on div "Next slide" at bounding box center [316, 578] width 24 height 24
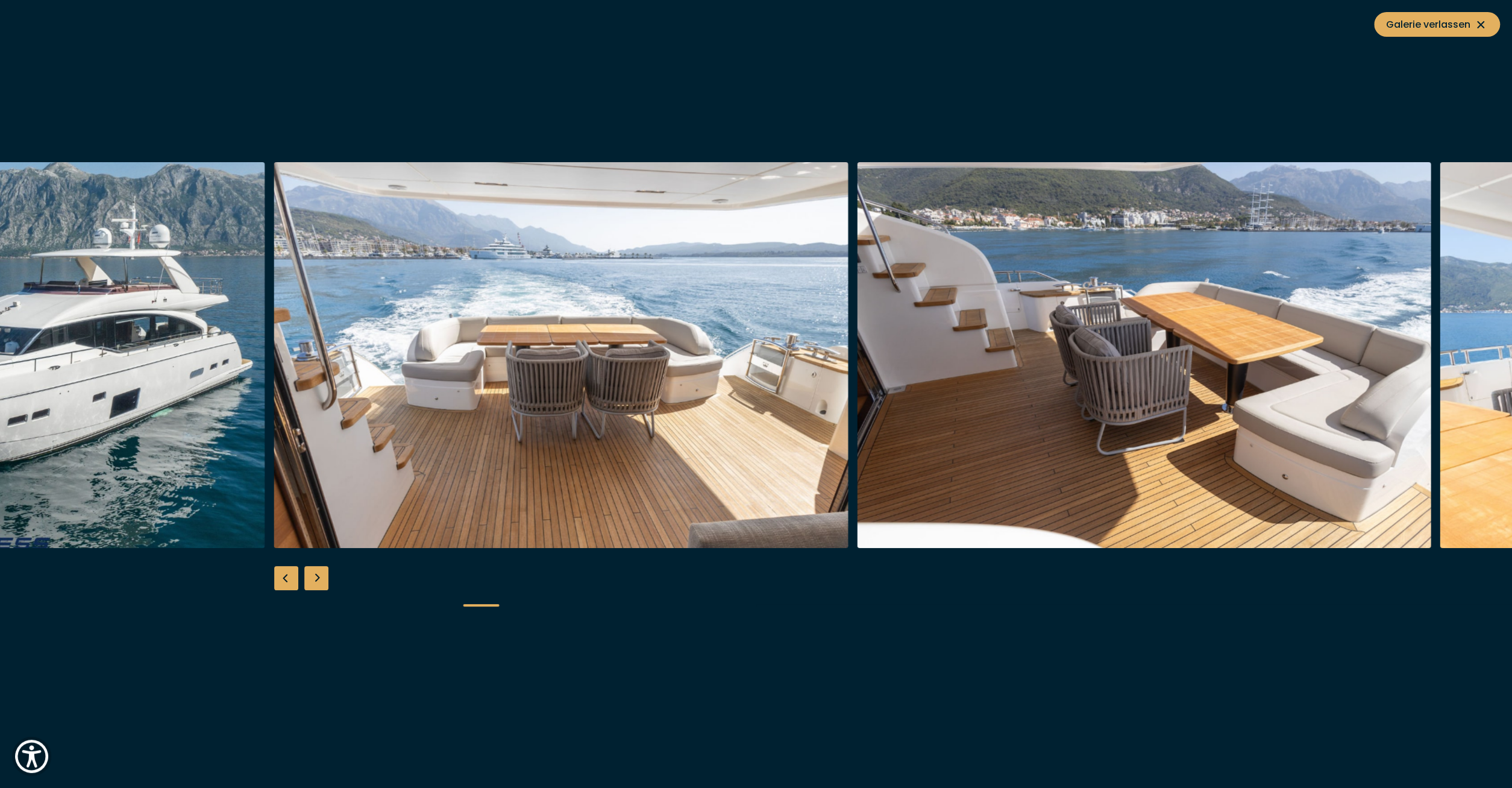
click at [328, 581] on div "Next slide" at bounding box center [316, 578] width 24 height 24
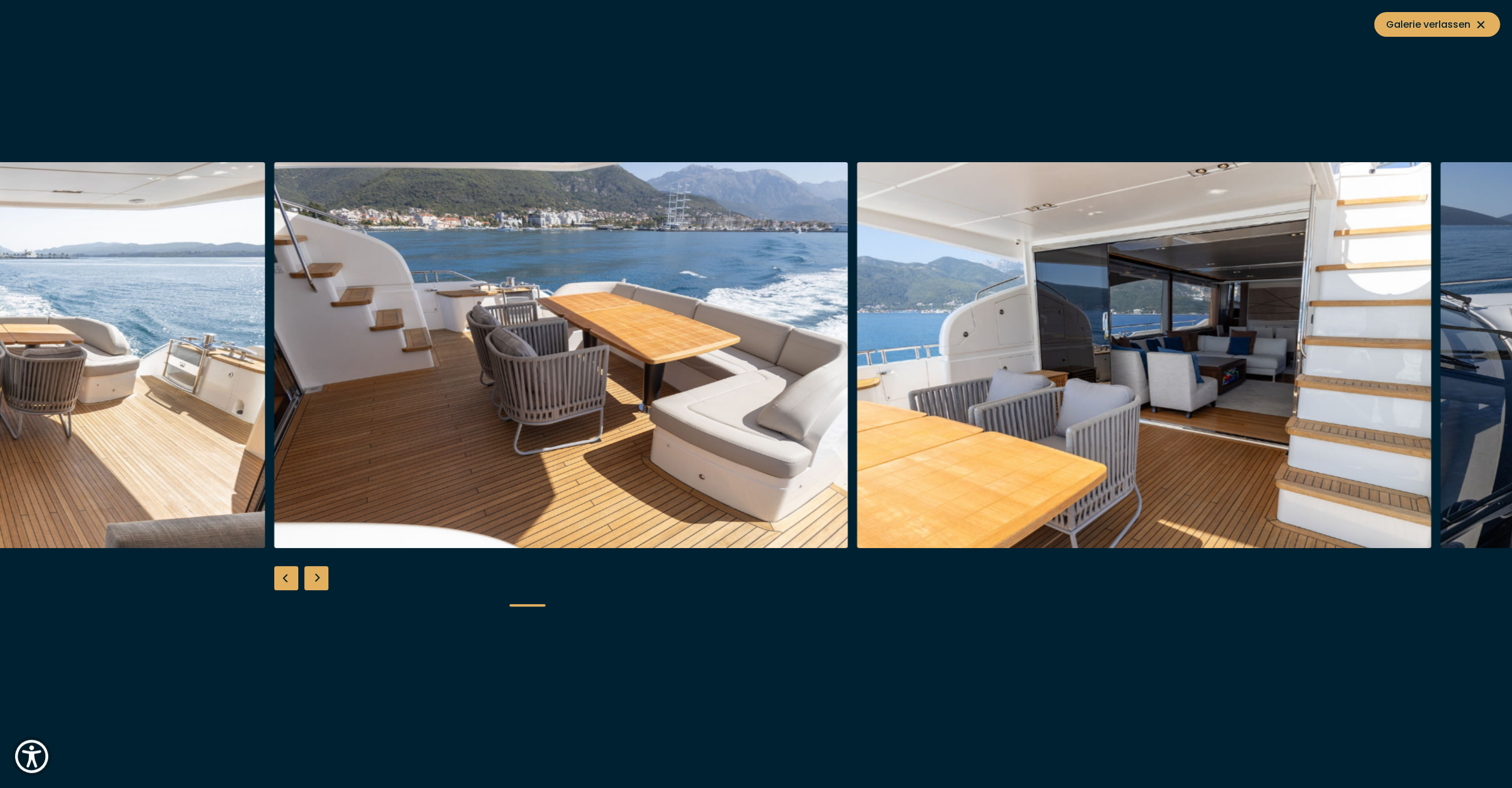
click at [328, 581] on div "Next slide" at bounding box center [316, 578] width 24 height 24
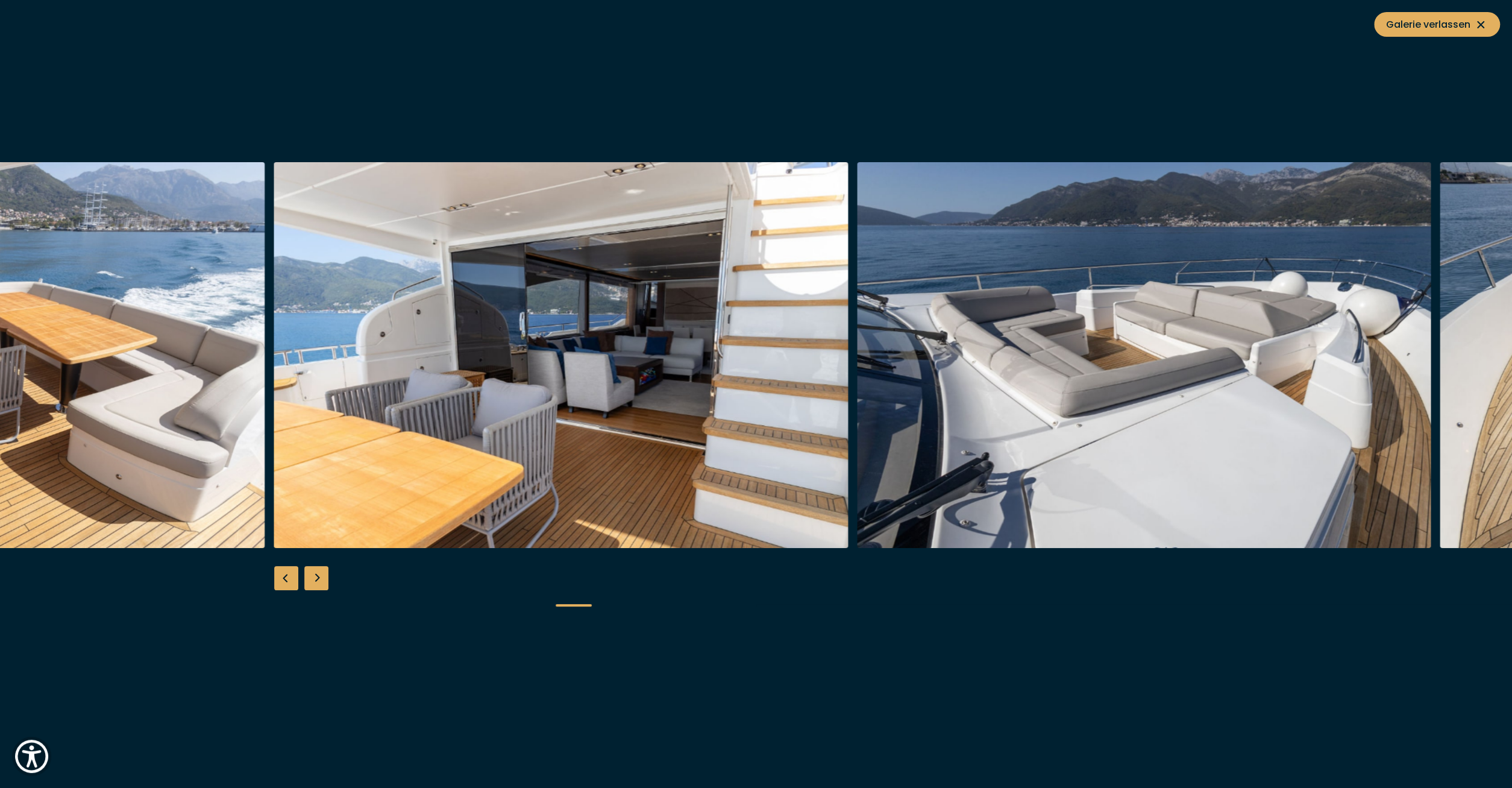
click at [328, 581] on div "Next slide" at bounding box center [316, 578] width 24 height 24
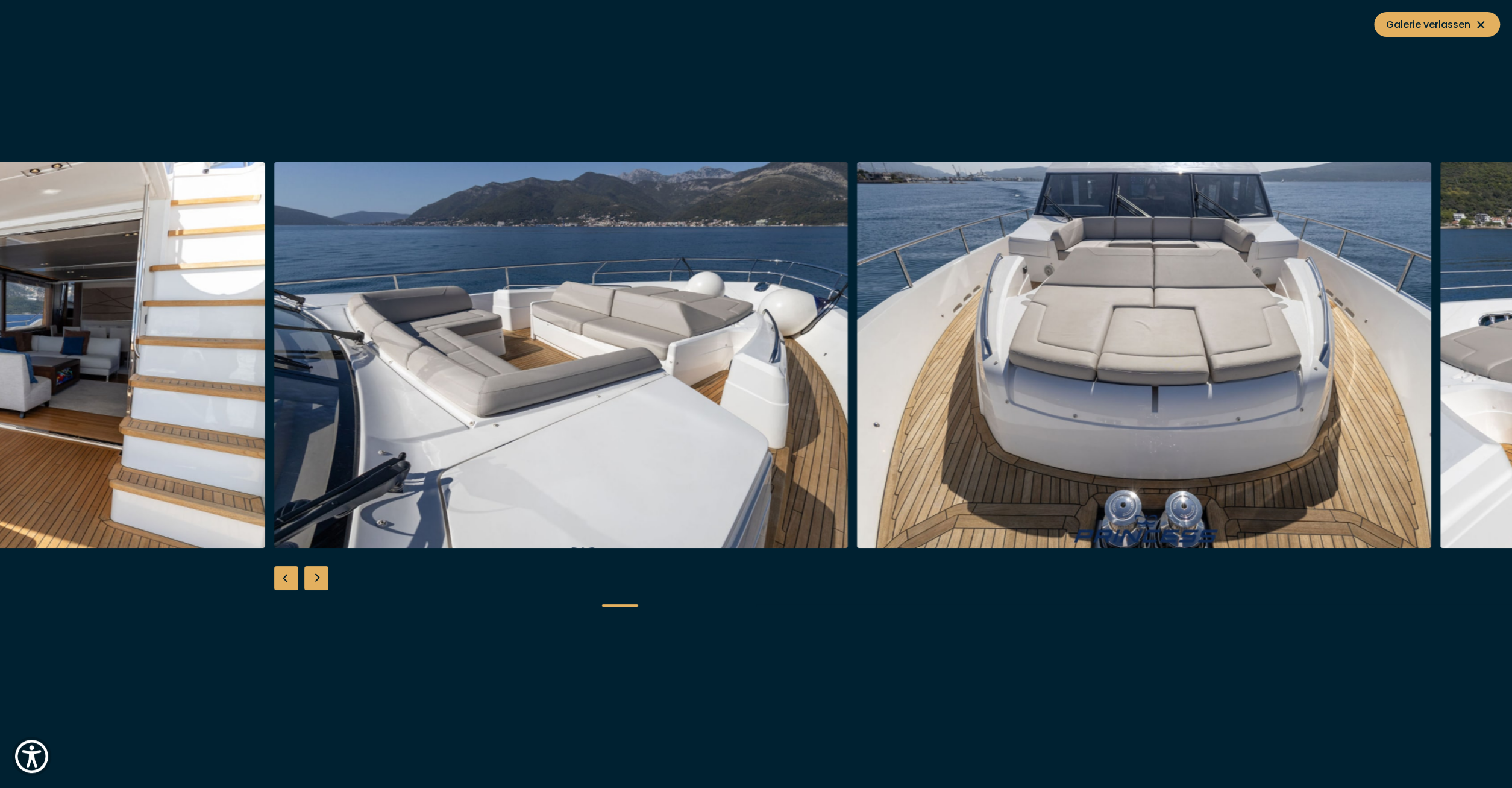
click at [328, 581] on div "Next slide" at bounding box center [316, 578] width 24 height 24
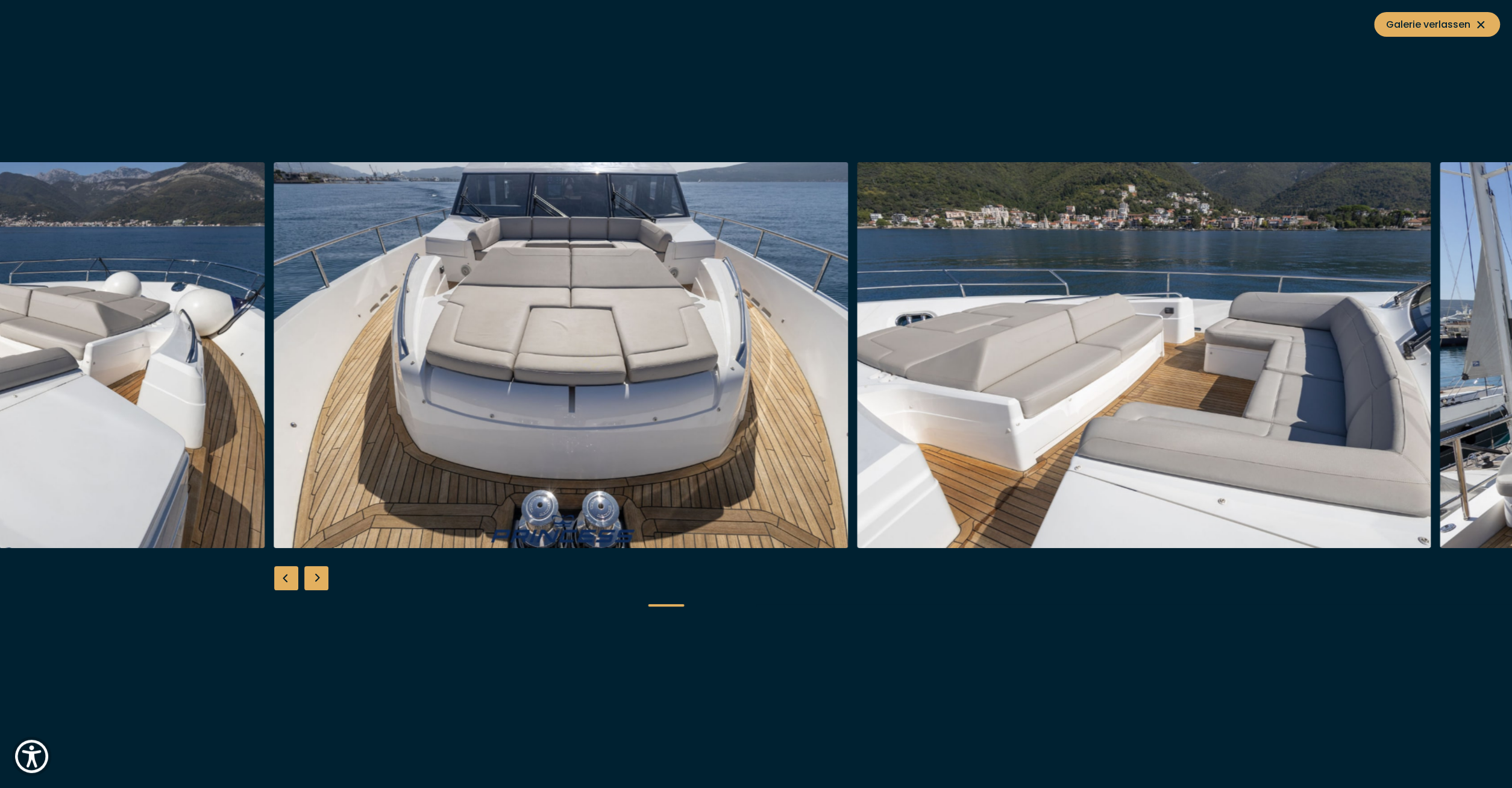
click at [328, 581] on div "Next slide" at bounding box center [316, 578] width 24 height 24
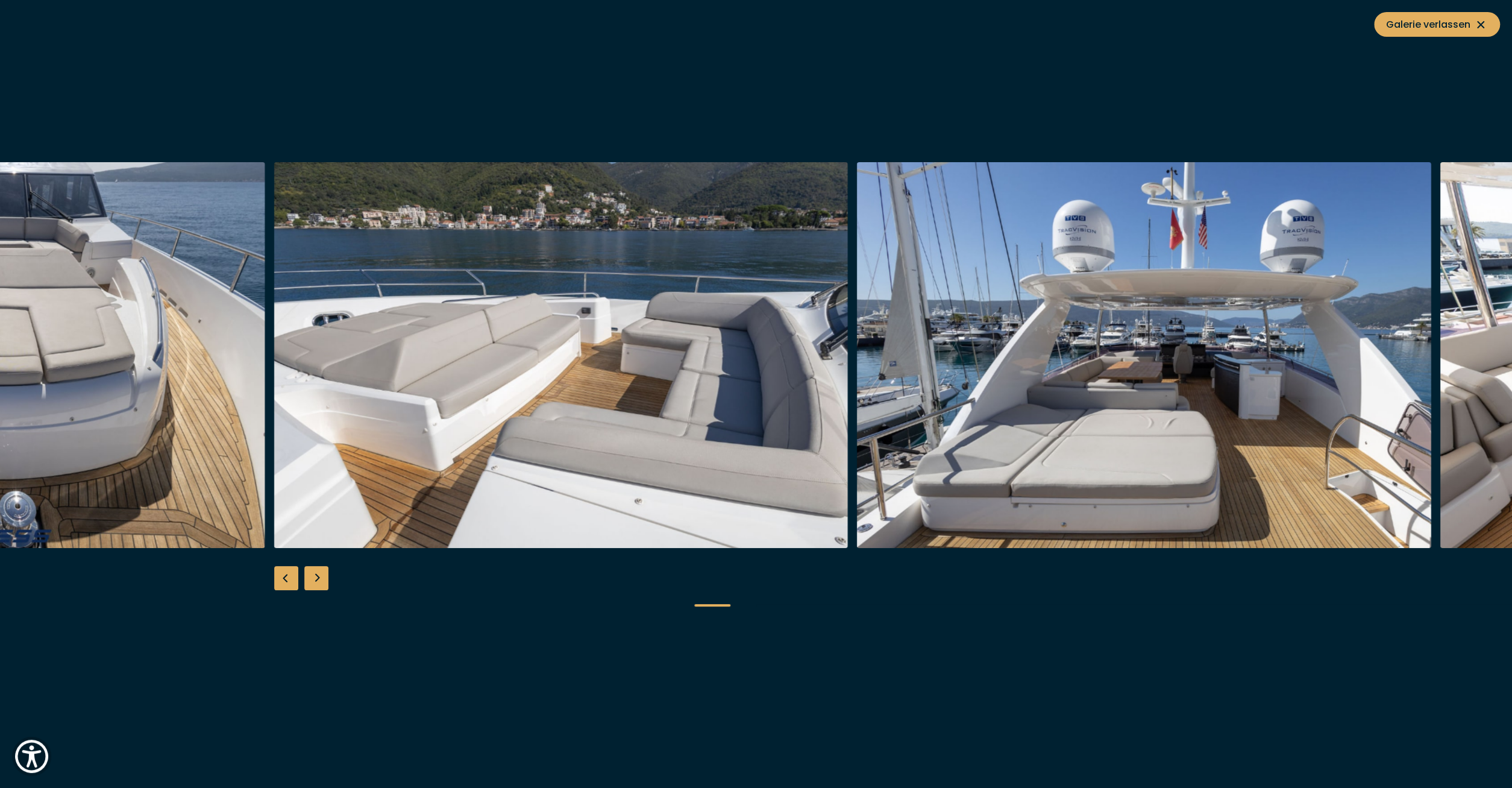
click at [328, 581] on div "Next slide" at bounding box center [316, 578] width 24 height 24
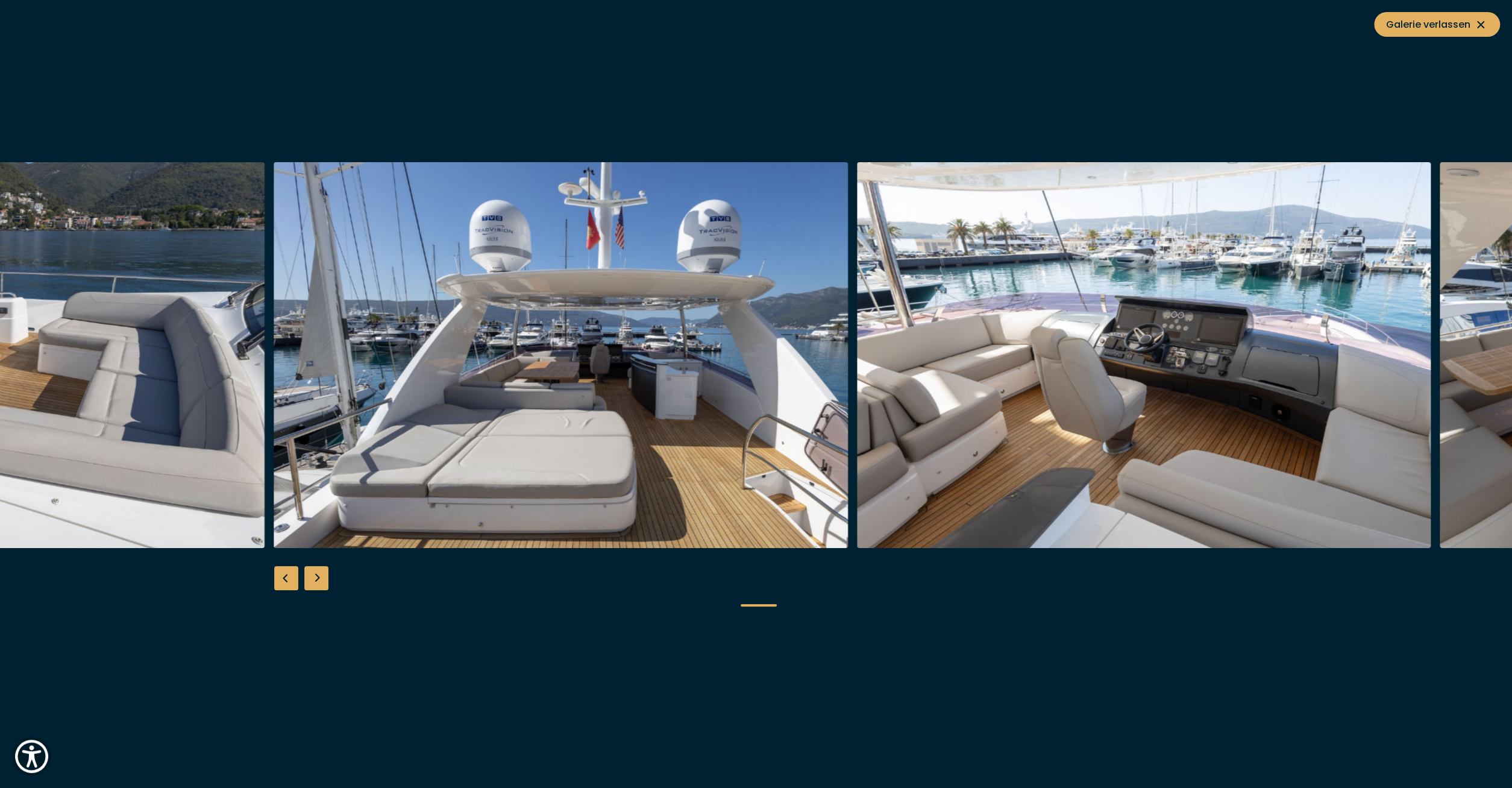
click at [328, 581] on div "Next slide" at bounding box center [316, 578] width 24 height 24
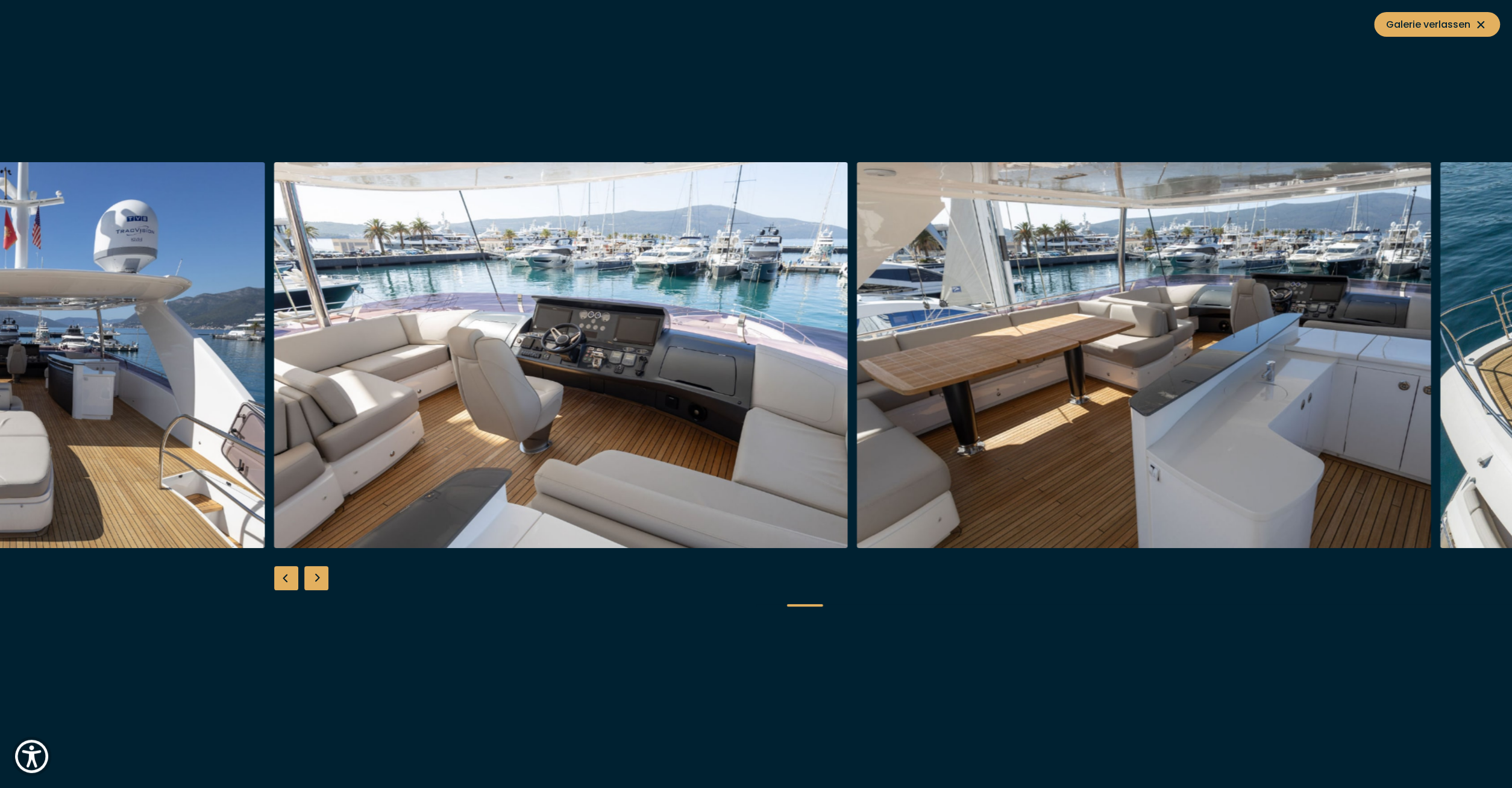
click at [328, 581] on div "Next slide" at bounding box center [316, 578] width 24 height 24
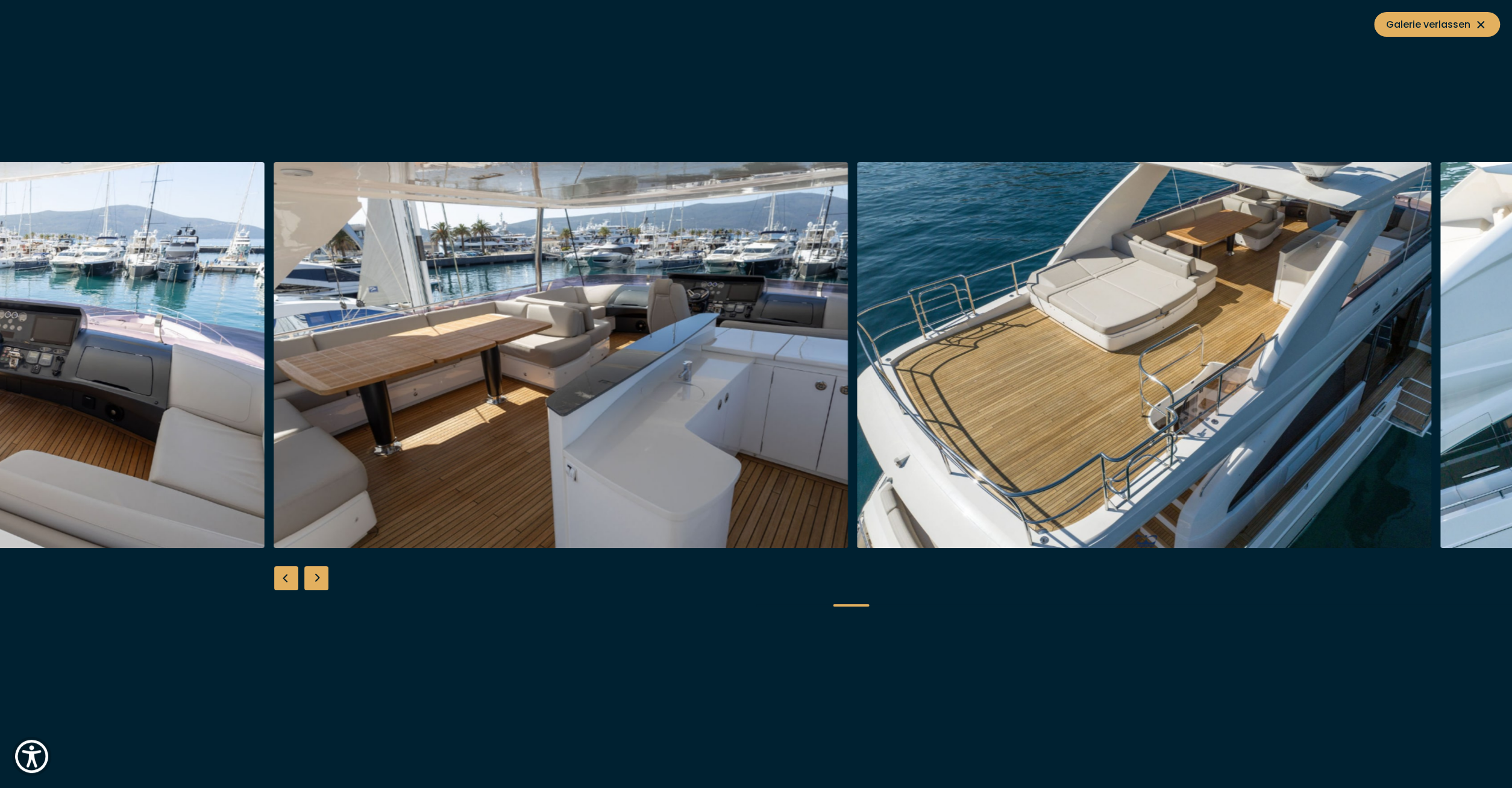
click at [328, 581] on div "Next slide" at bounding box center [316, 578] width 24 height 24
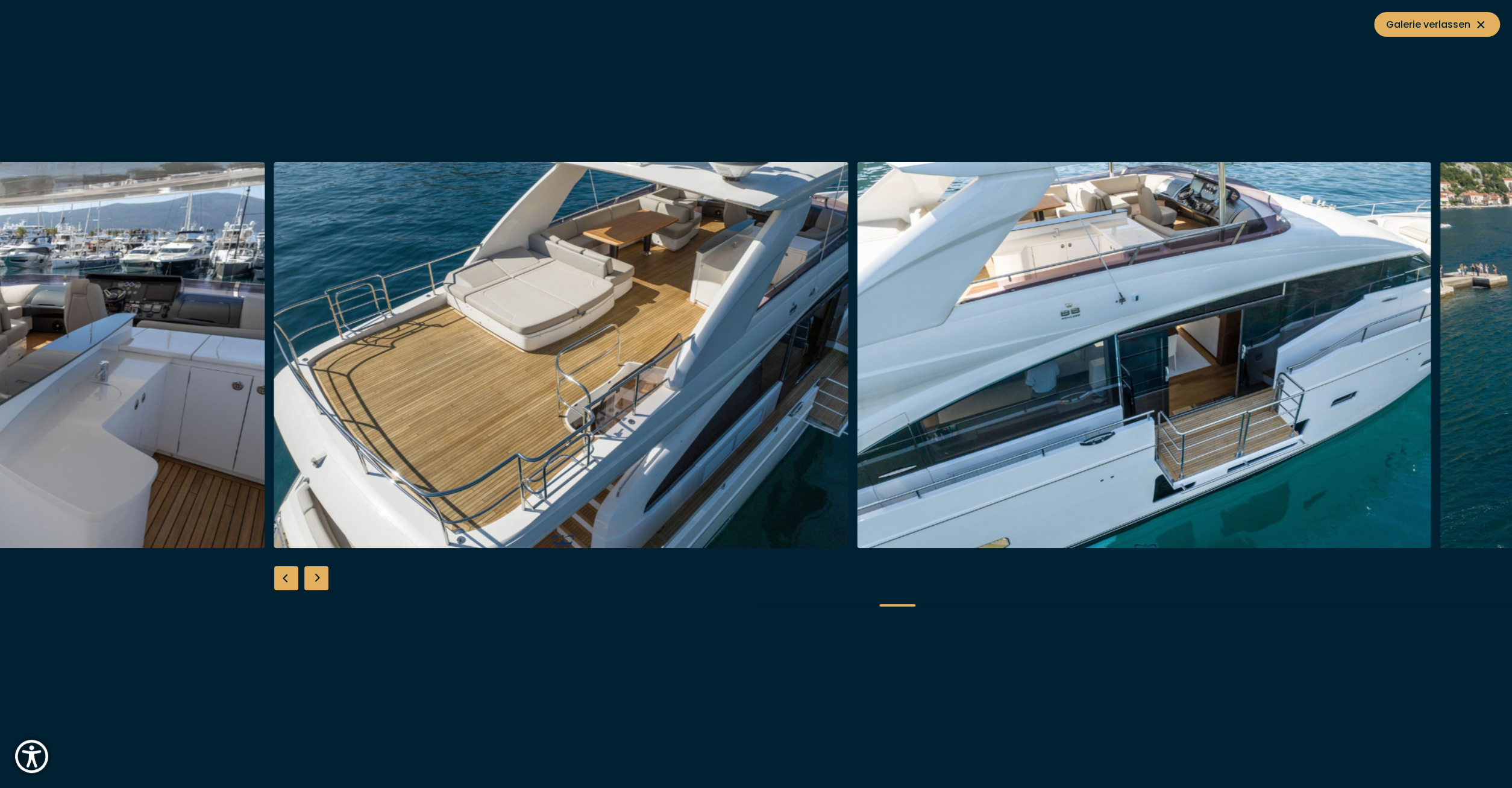
click at [328, 581] on div "Next slide" at bounding box center [316, 578] width 24 height 24
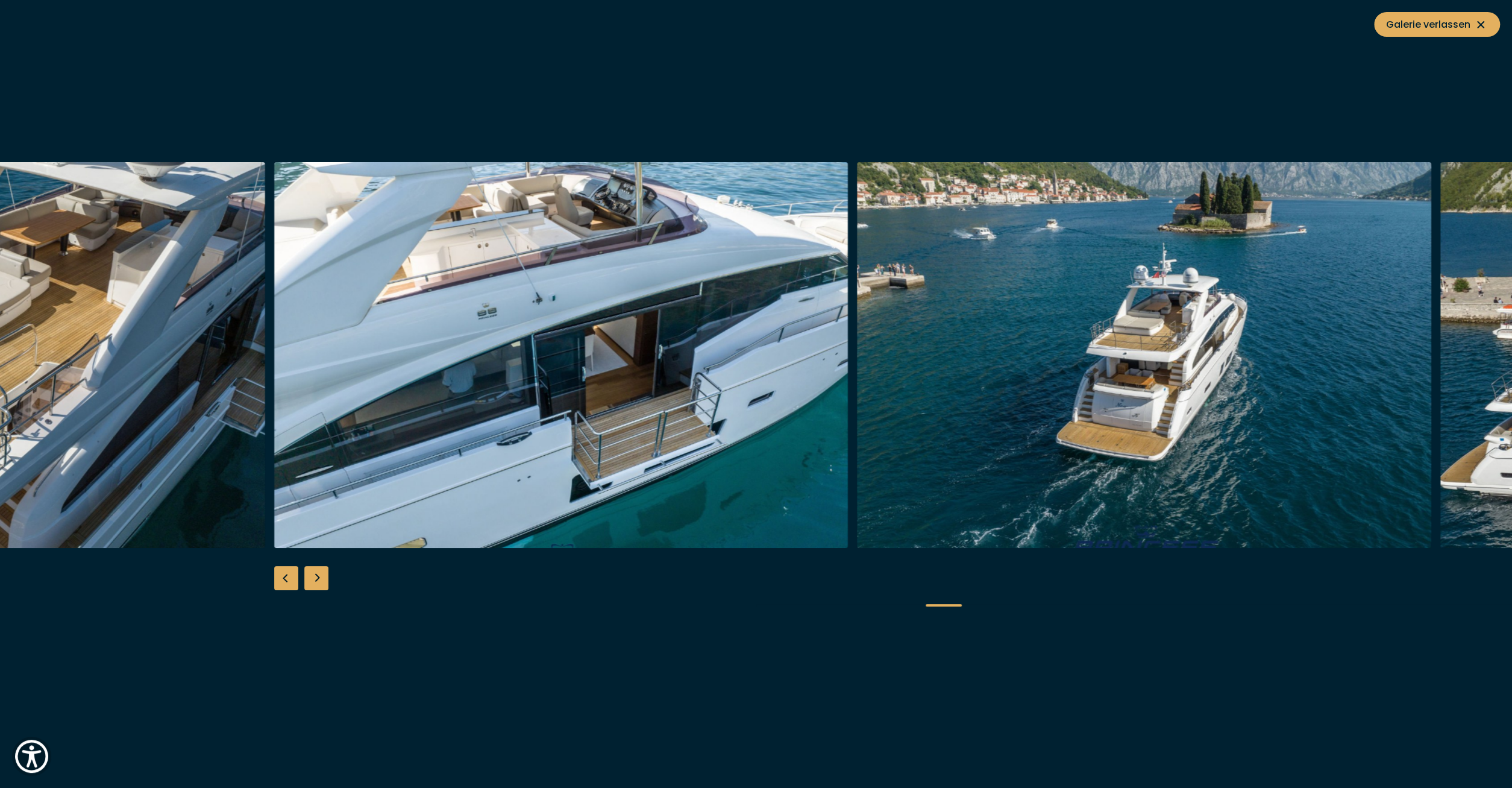
click at [328, 581] on div "Next slide" at bounding box center [316, 578] width 24 height 24
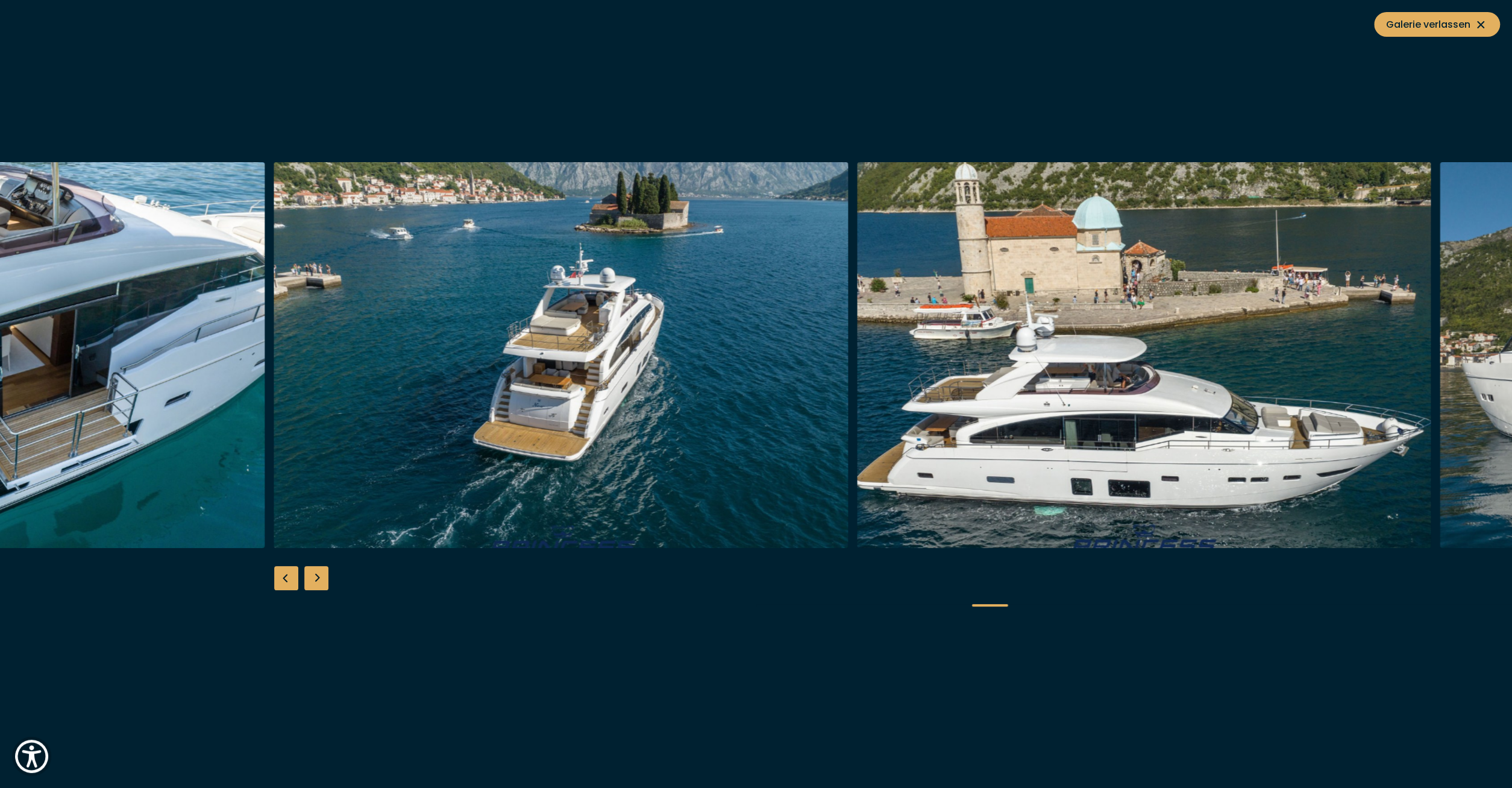
click at [328, 581] on div "Next slide" at bounding box center [316, 578] width 24 height 24
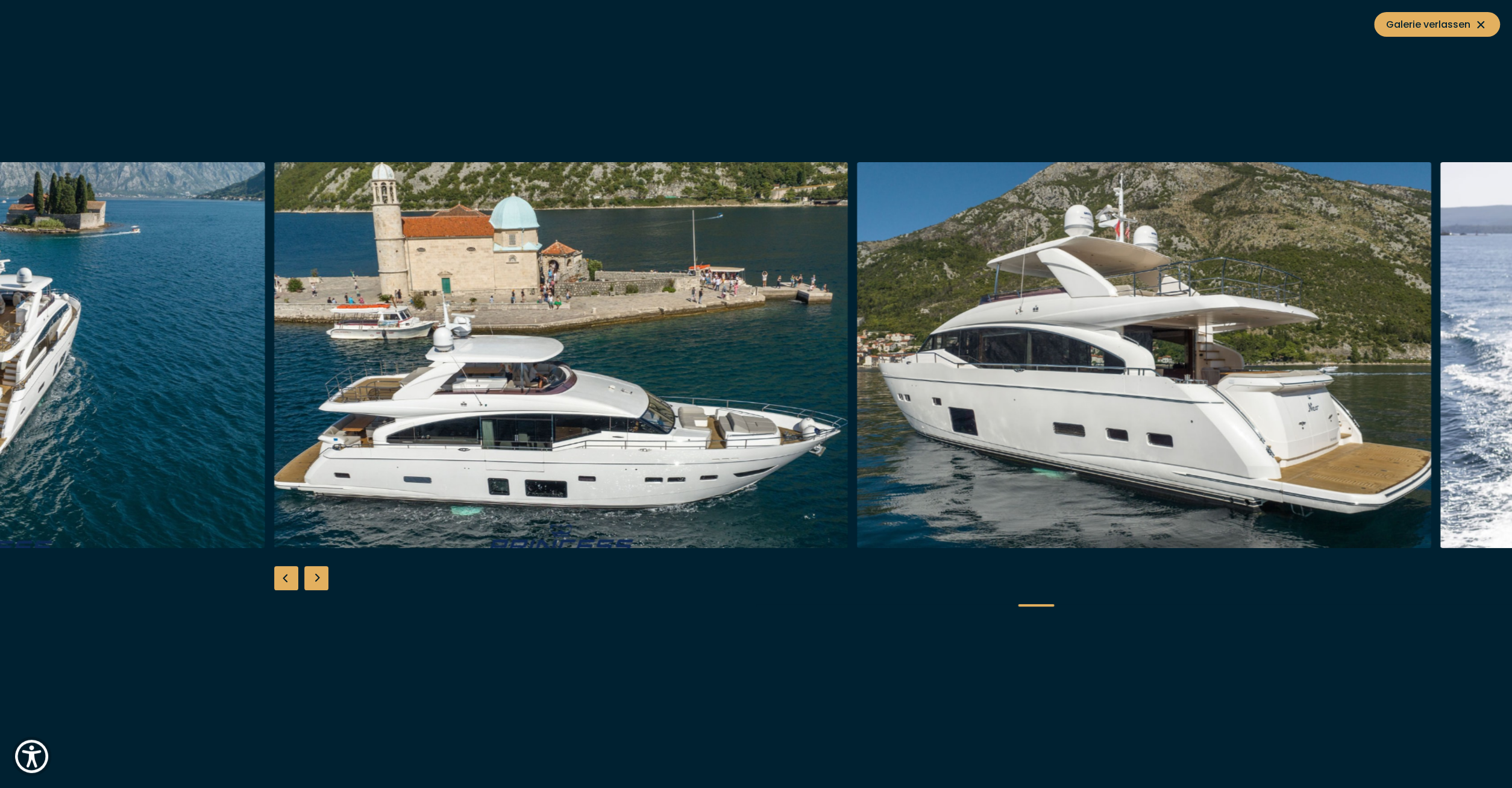
click at [328, 581] on div "Next slide" at bounding box center [316, 578] width 24 height 24
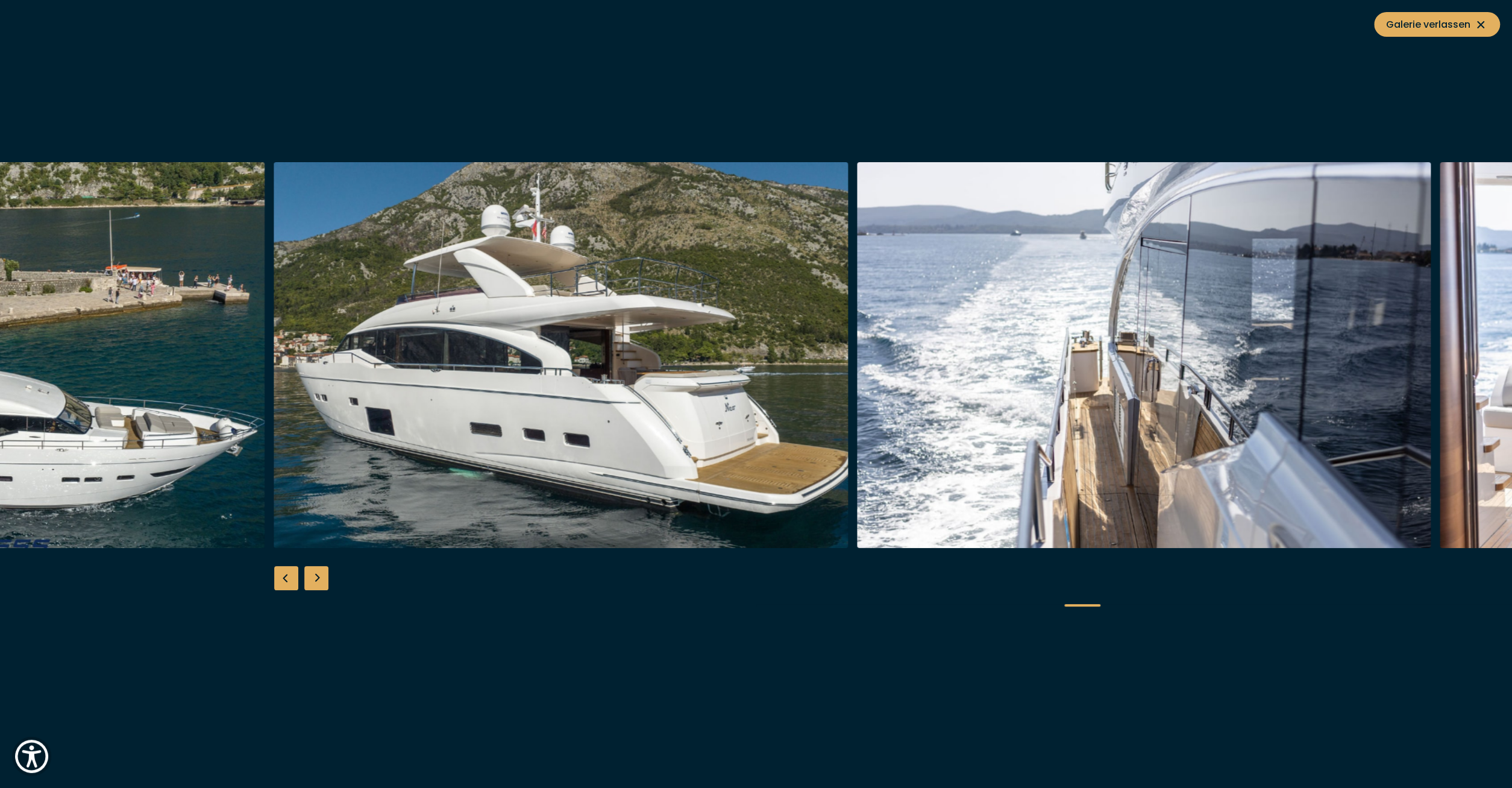
click at [328, 581] on div at bounding box center [756, 394] width 1512 height 464
click at [322, 582] on div "Next slide" at bounding box center [316, 578] width 24 height 24
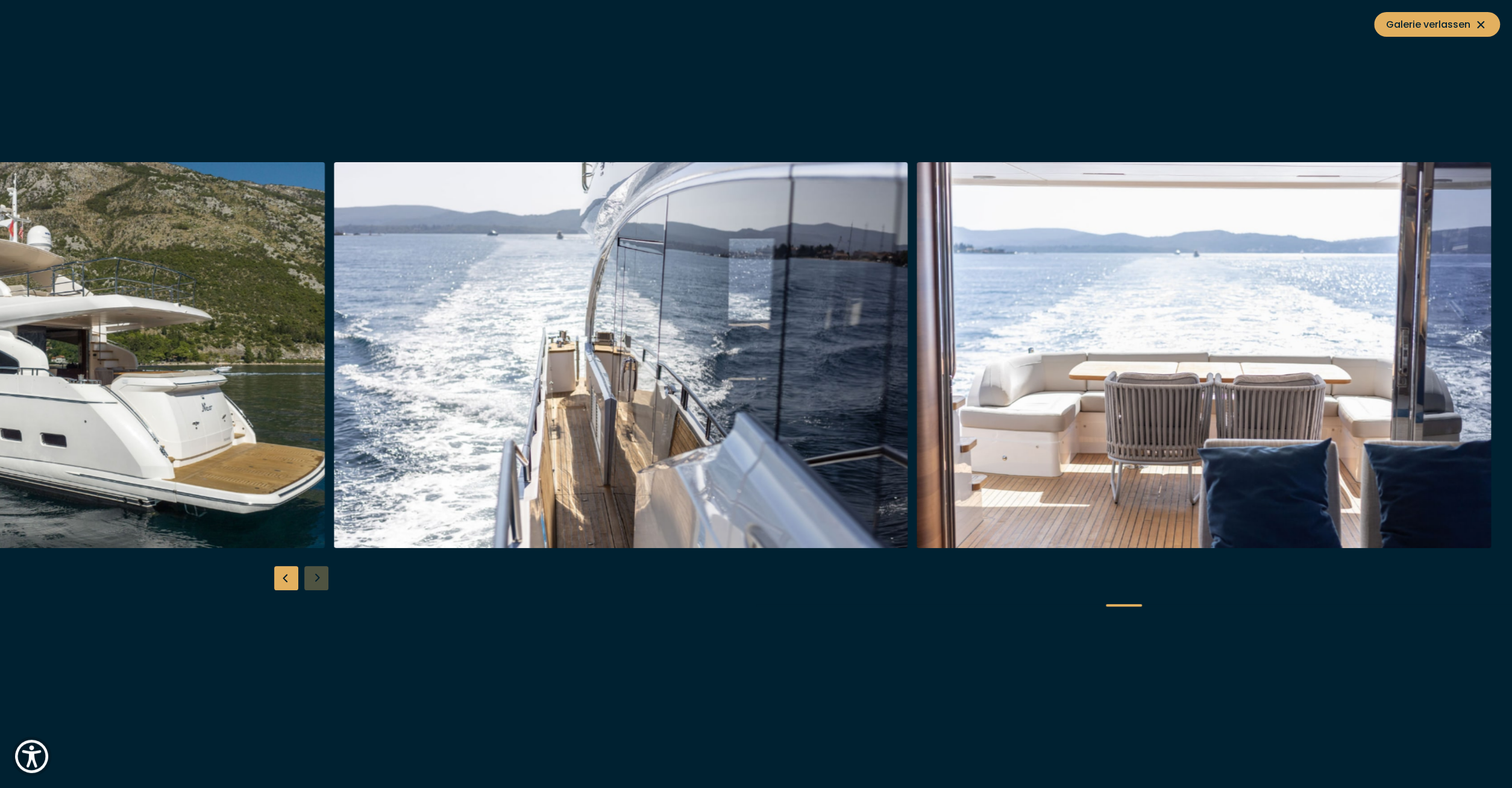
click at [322, 582] on div at bounding box center [756, 394] width 1512 height 464
click at [320, 582] on div at bounding box center [756, 394] width 1512 height 464
click at [1416, 29] on span "Galerie verlassen" at bounding box center [1437, 24] width 102 height 15
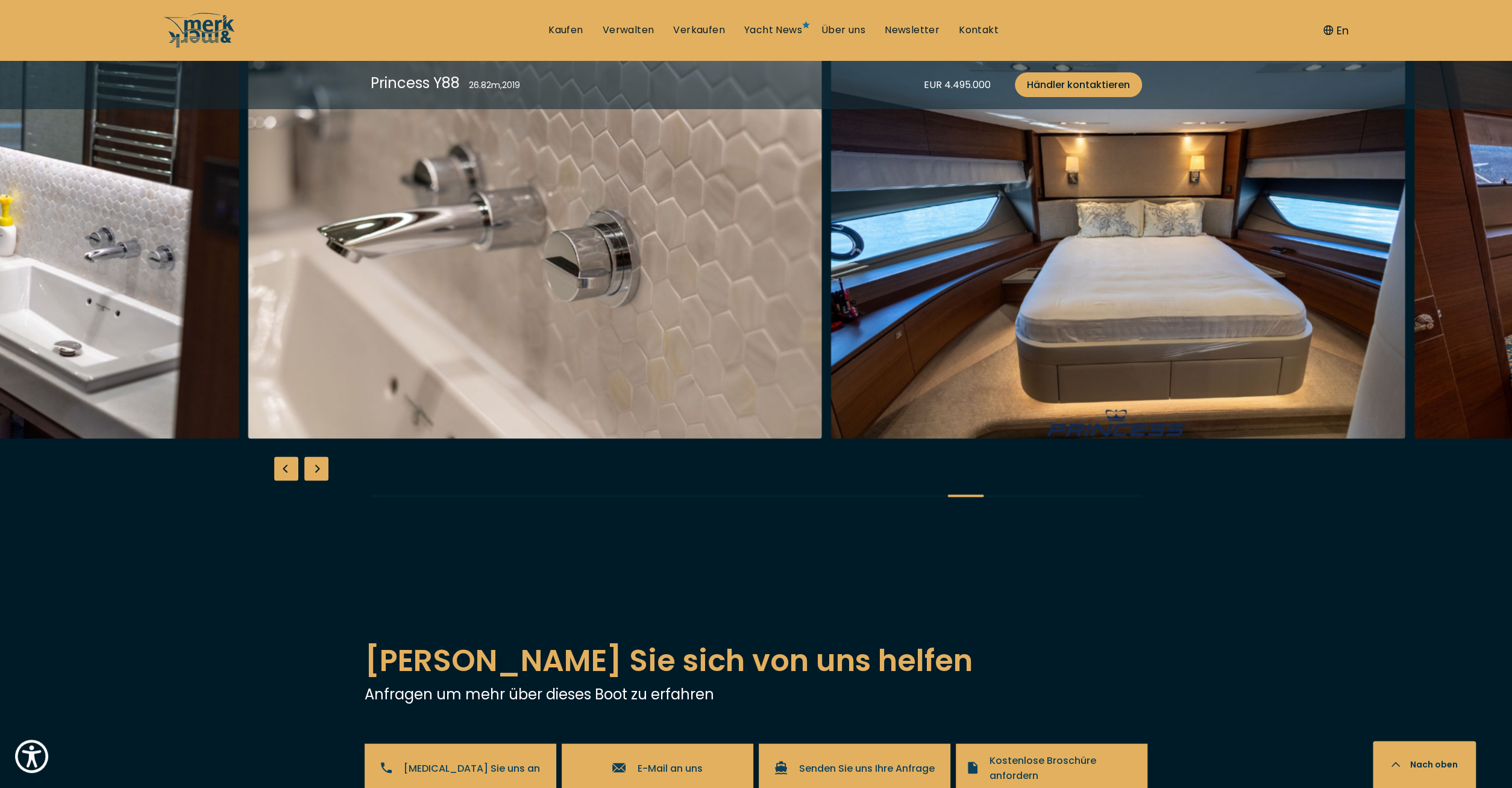
scroll to position [1880, 0]
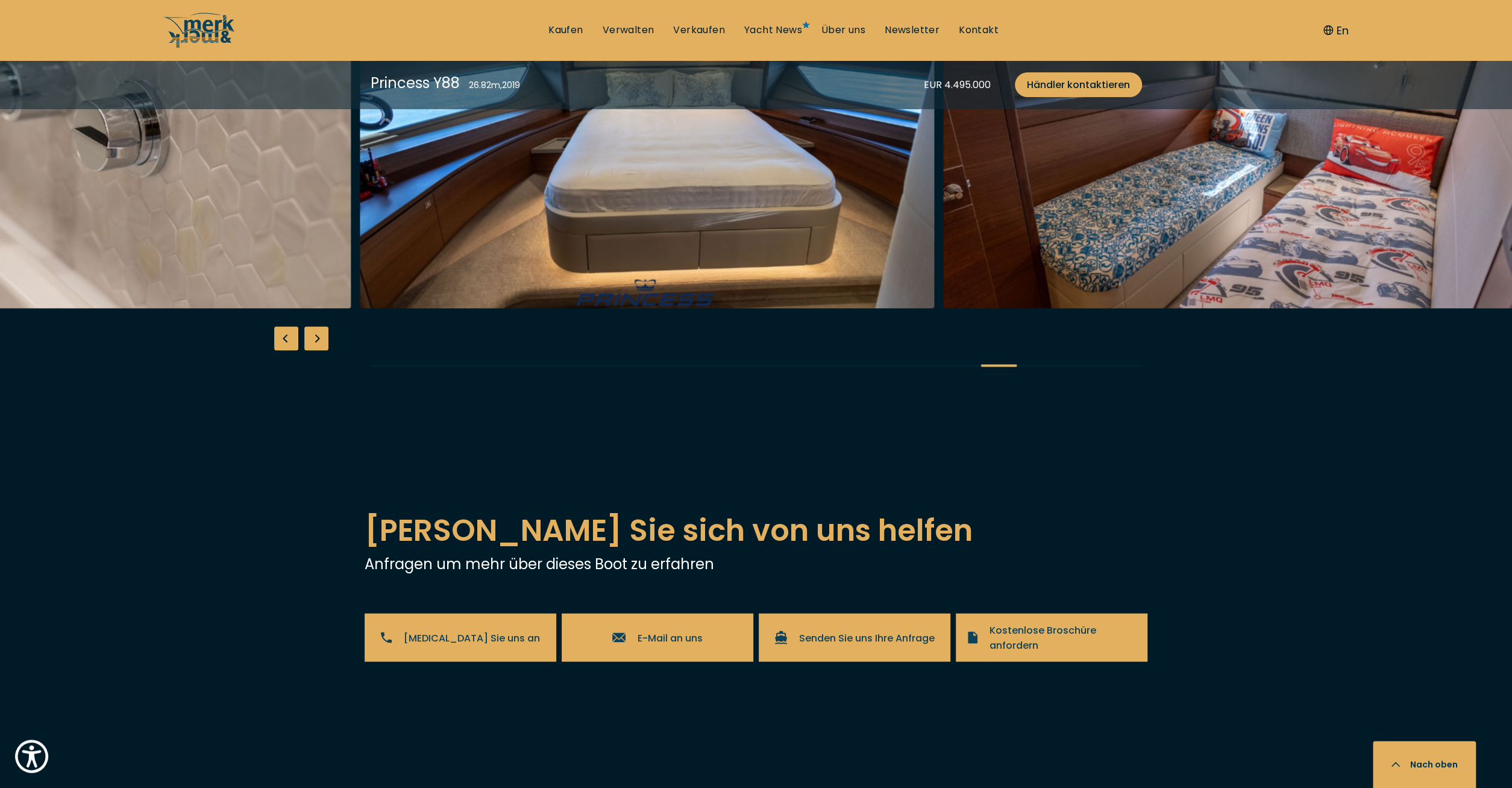
click at [560, 308] on img "button" at bounding box center [647, 114] width 574 height 386
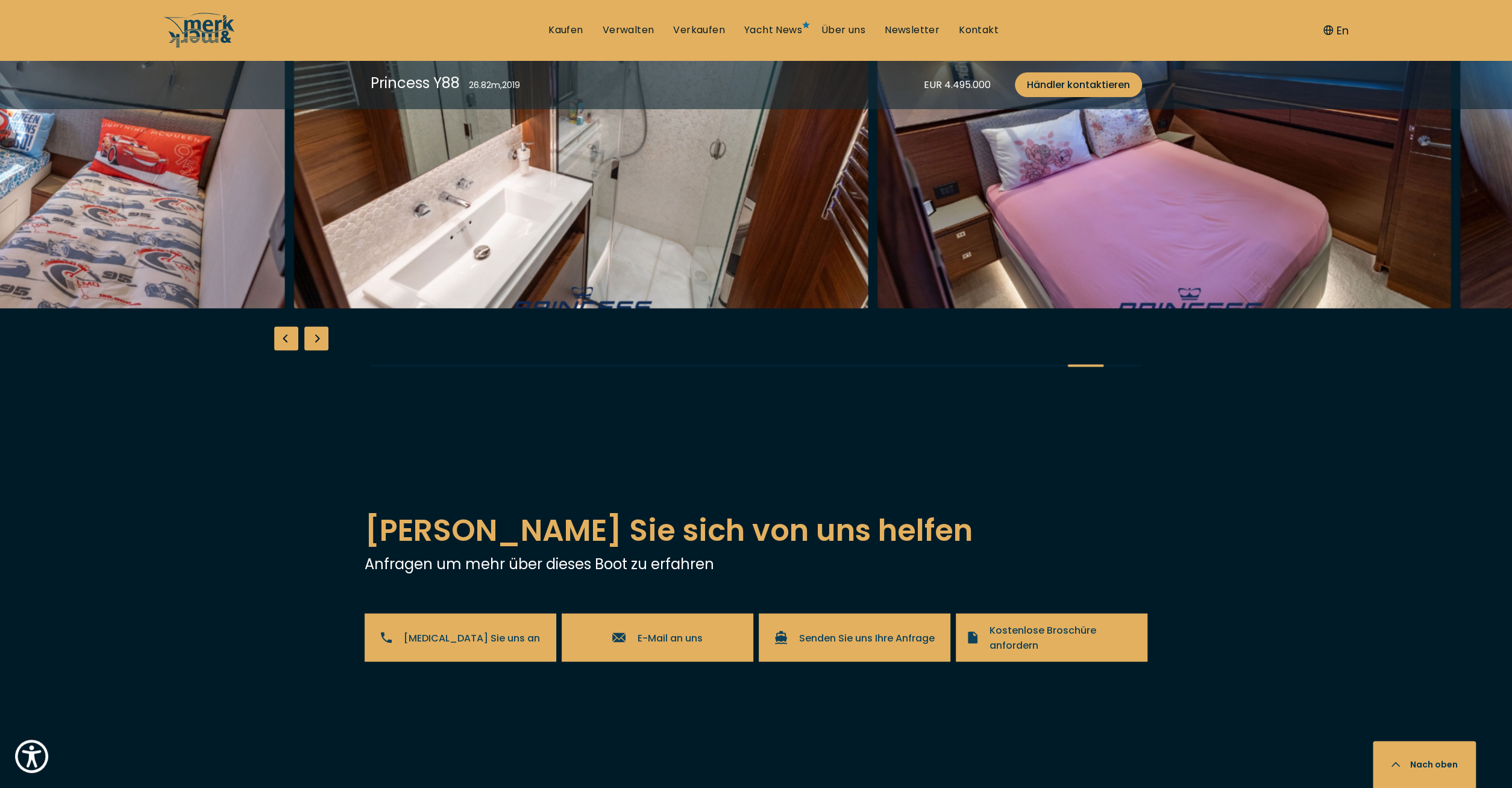
click at [577, 308] on img "button" at bounding box center [580, 114] width 574 height 386
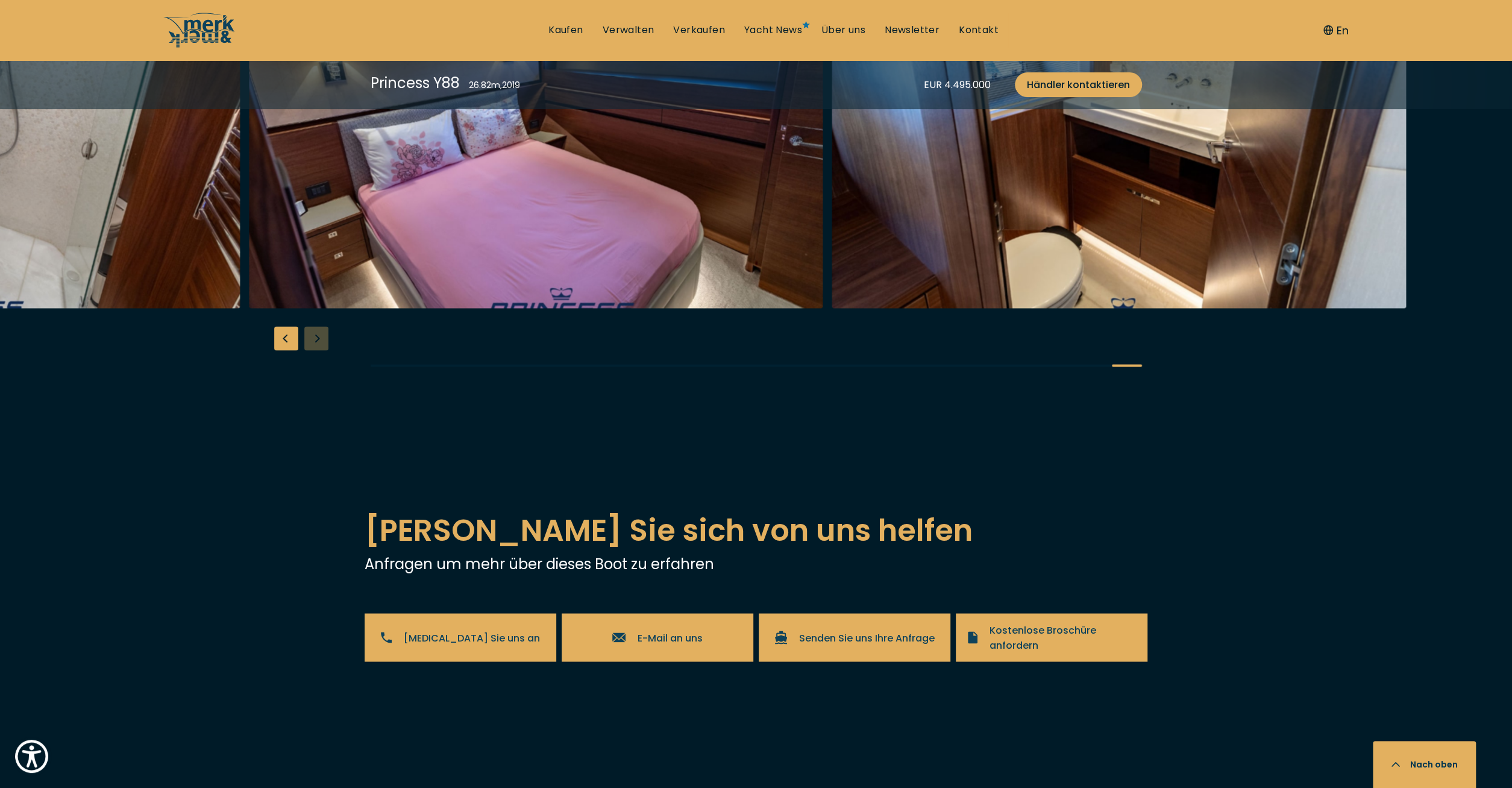
click at [505, 308] on img "button" at bounding box center [536, 114] width 574 height 386
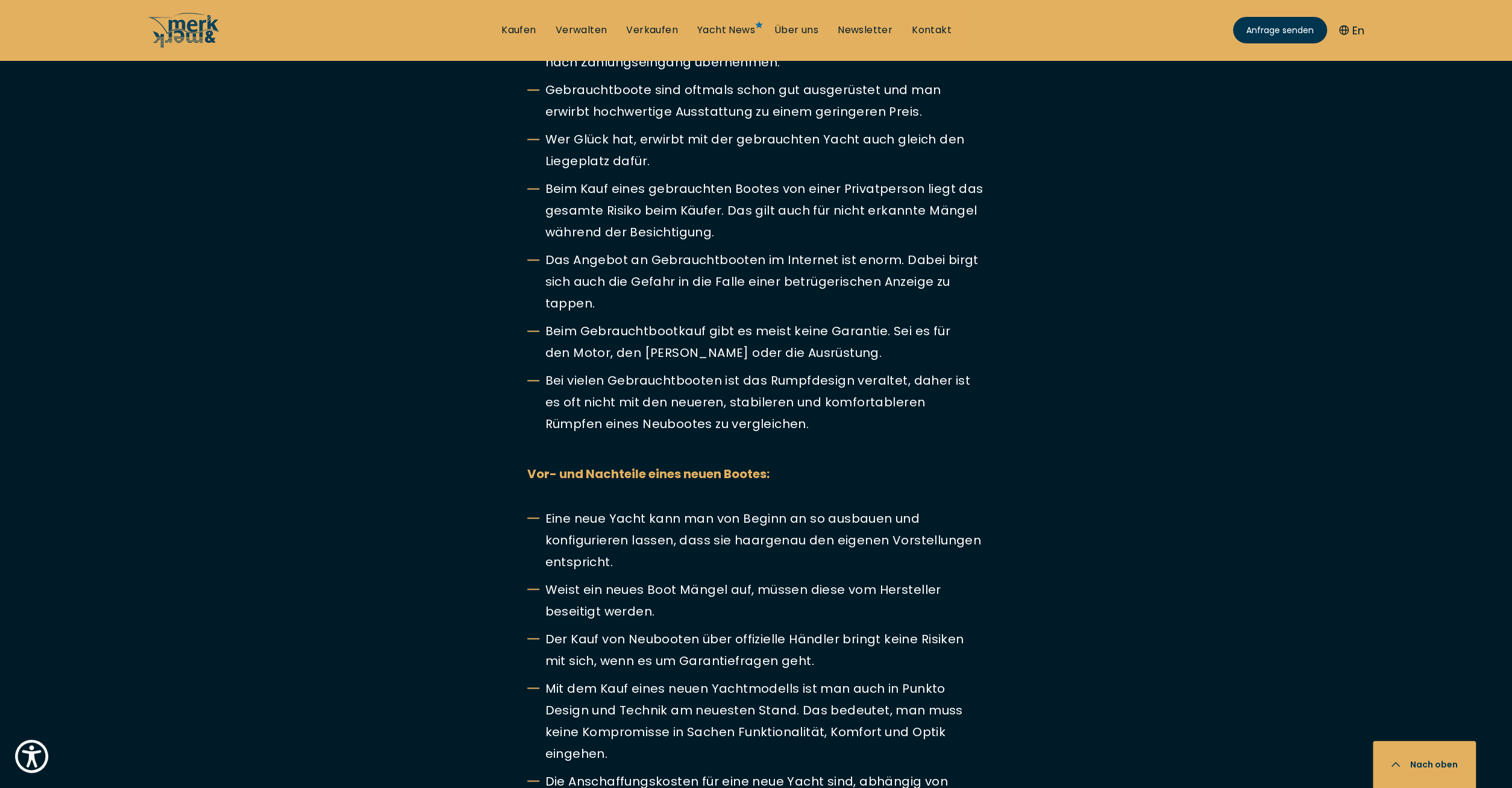
scroll to position [1755, 0]
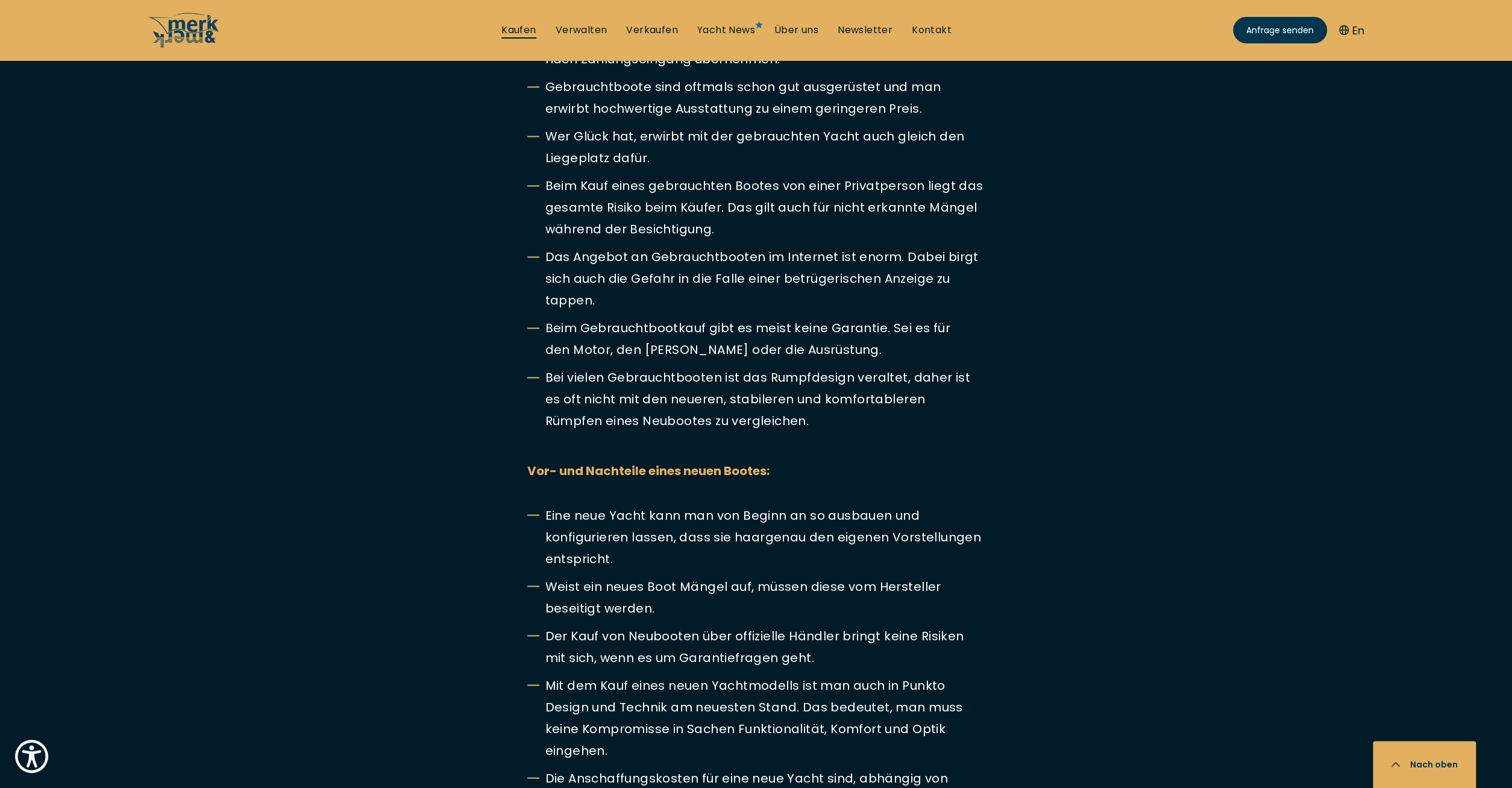
click at [512, 29] on link "Kaufen" at bounding box center [518, 30] width 34 height 13
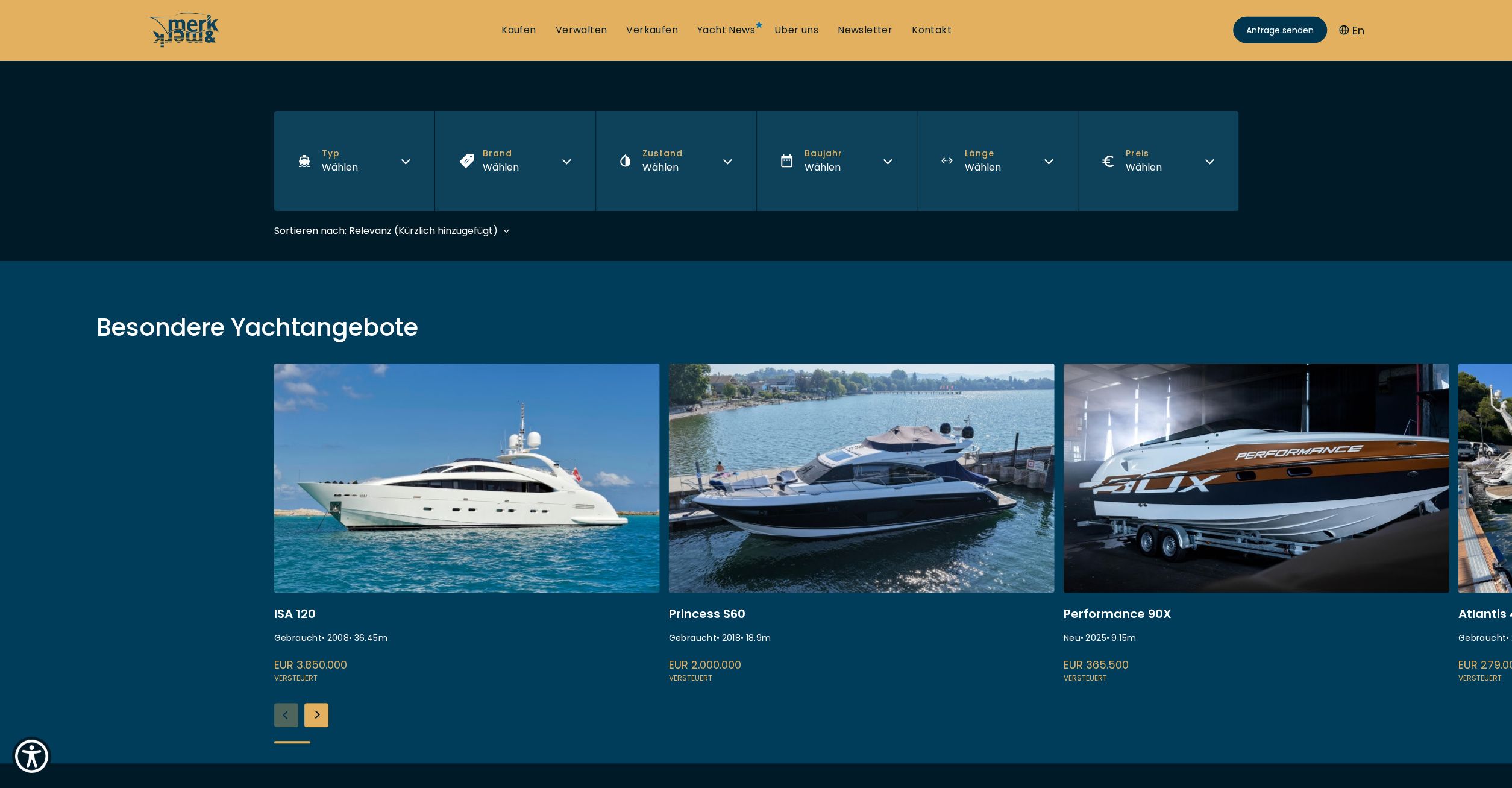
scroll to position [251, 0]
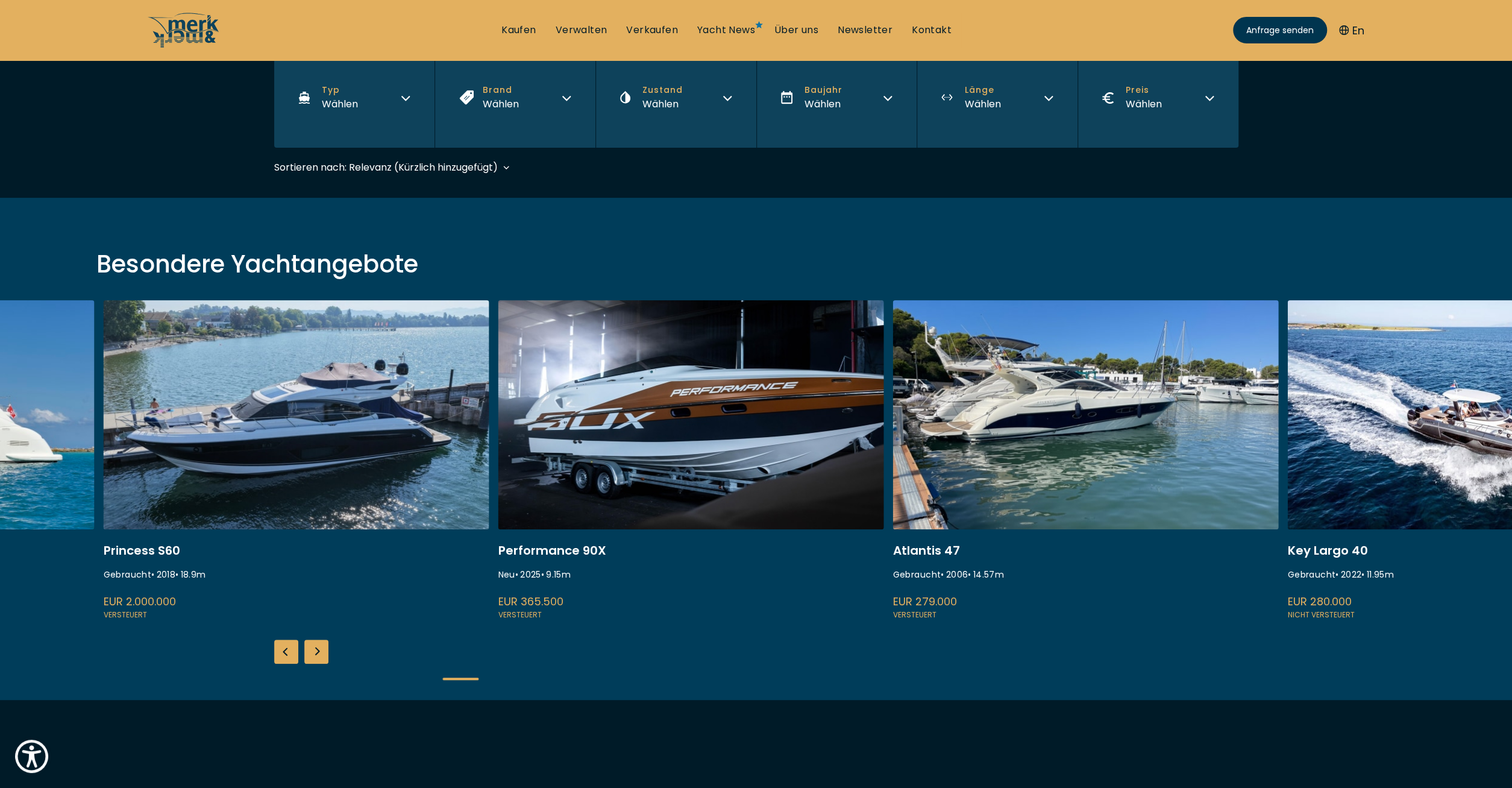
click at [499, 468] on link at bounding box center [691, 461] width 385 height 321
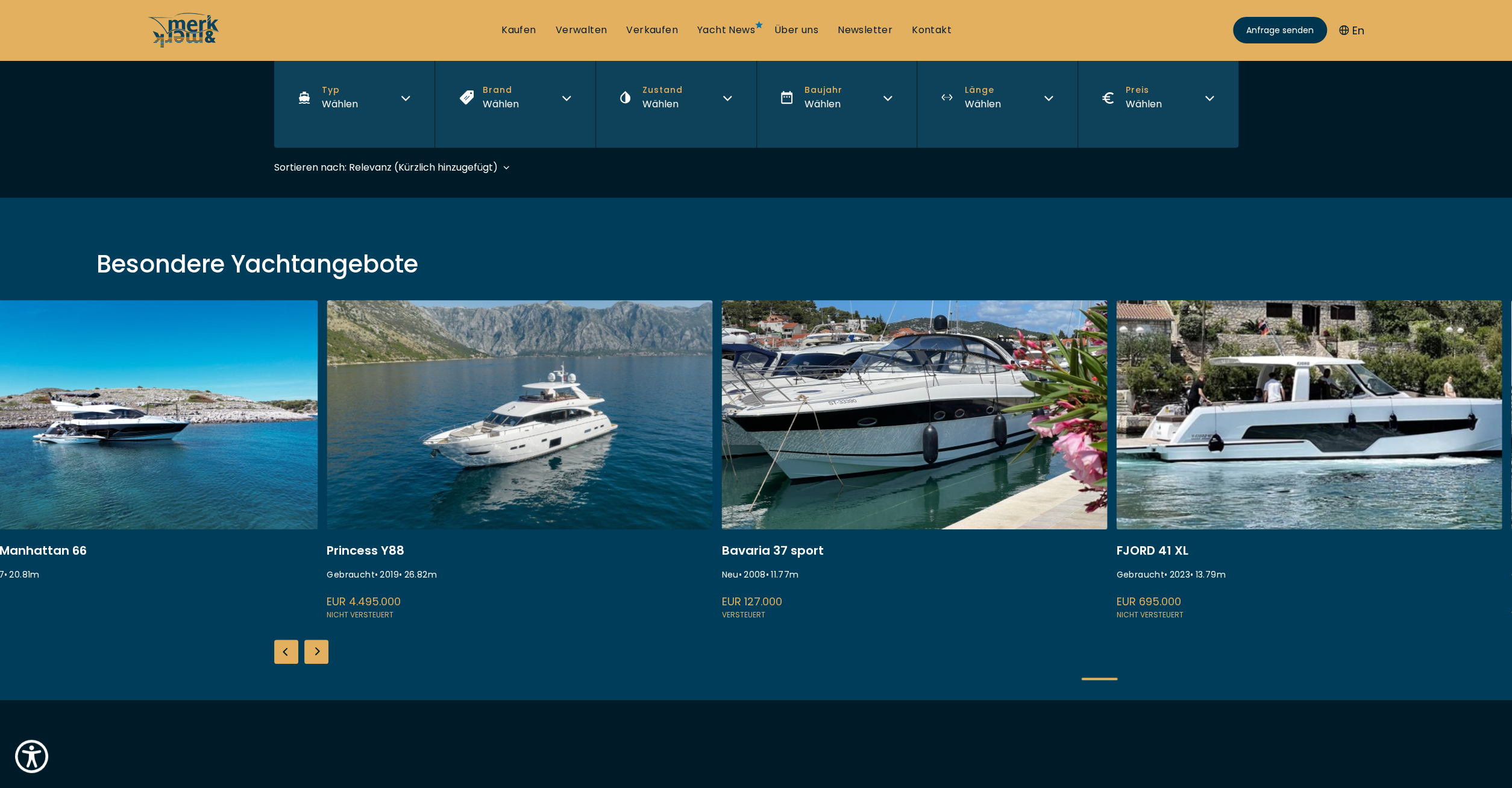
click at [722, 458] on link at bounding box center [914, 461] width 385 height 321
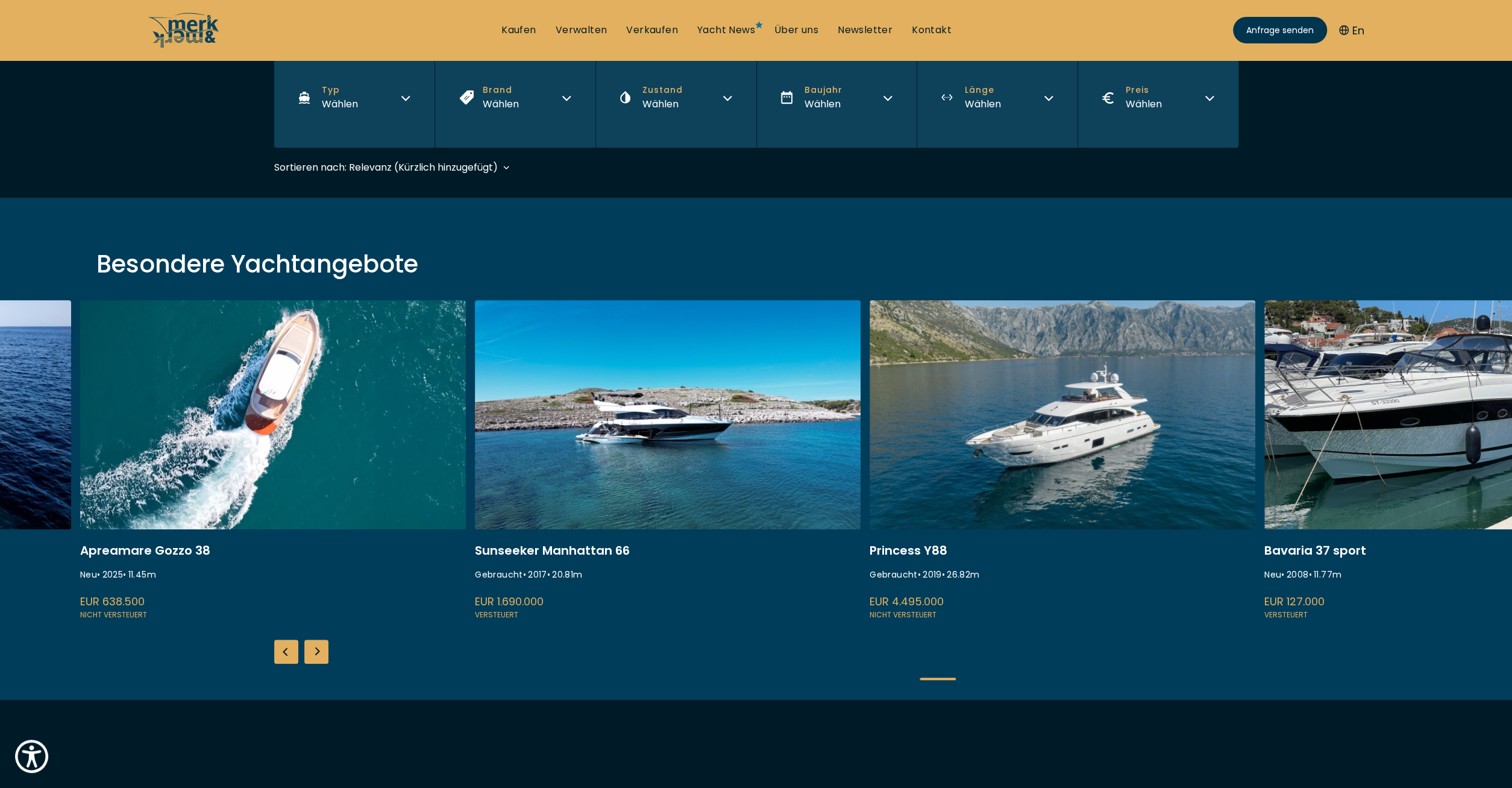
click at [1173, 368] on link at bounding box center [1062, 461] width 385 height 321
